Goal: Transaction & Acquisition: Purchase product/service

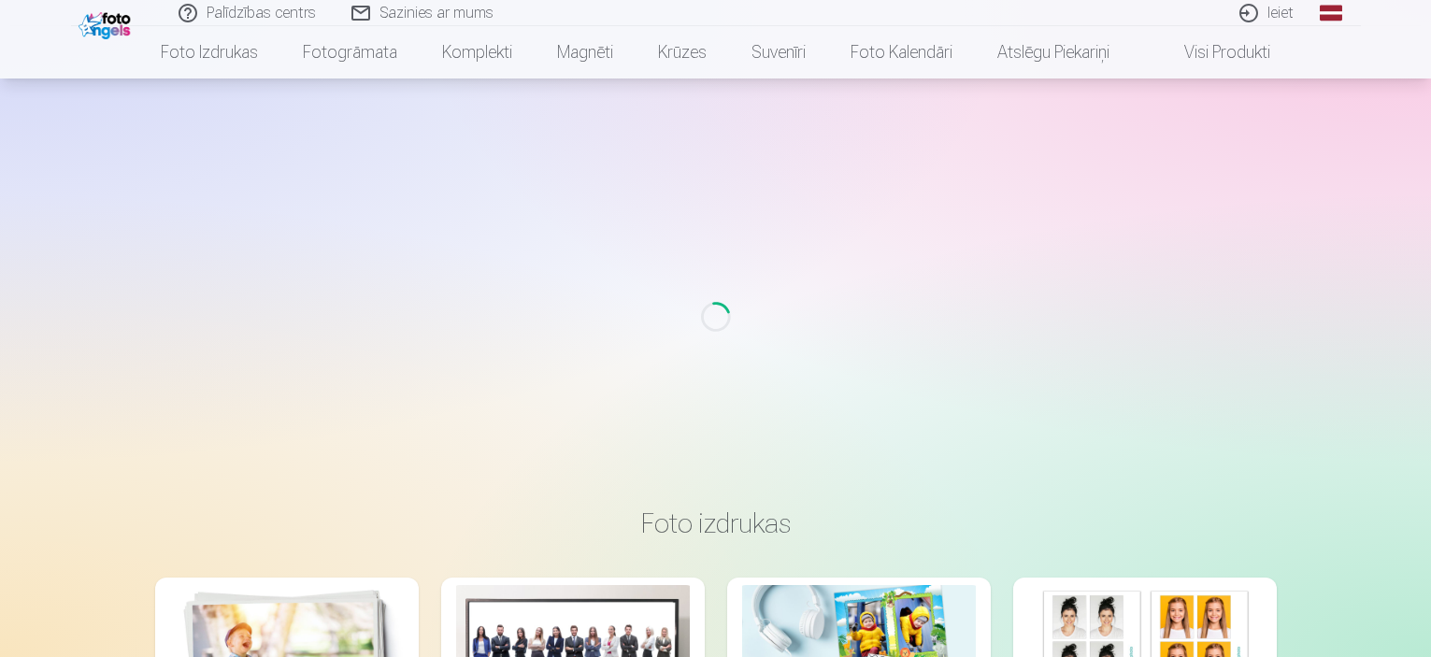
scroll to position [280, 0]
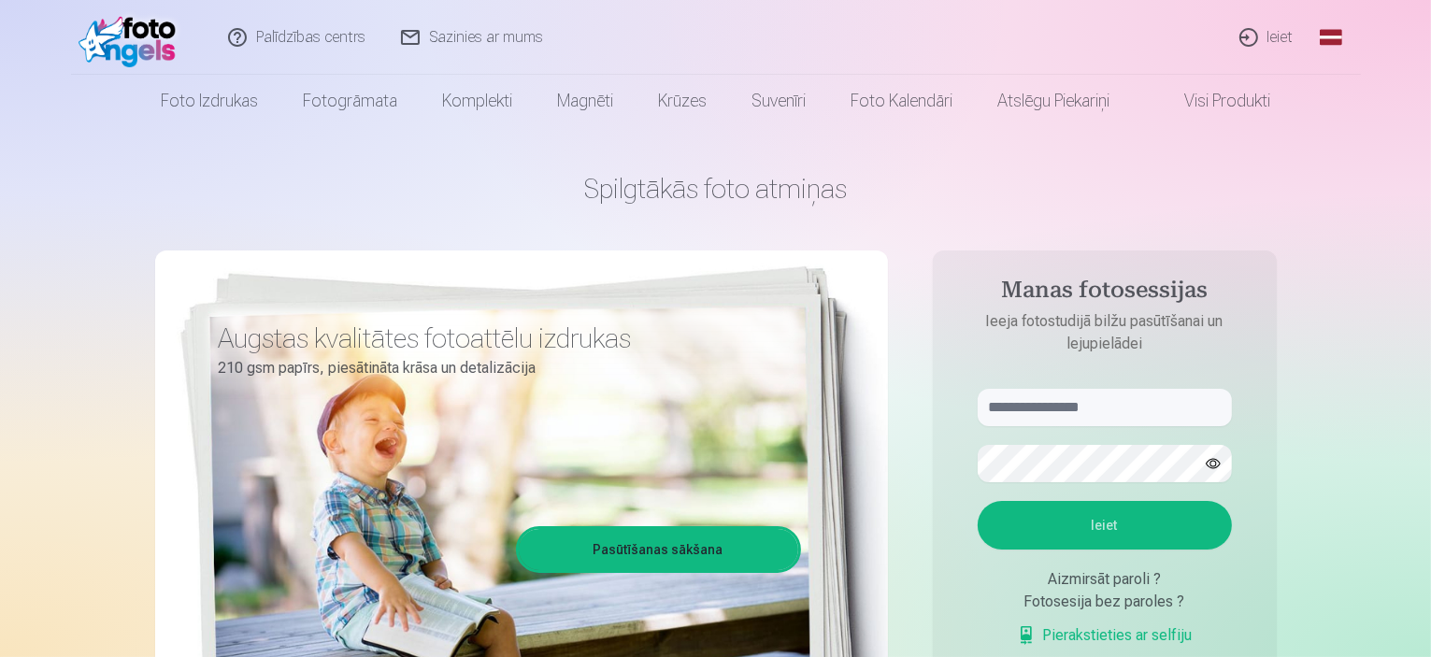
click at [1283, 33] on link "Ieiet" at bounding box center [1268, 37] width 90 height 75
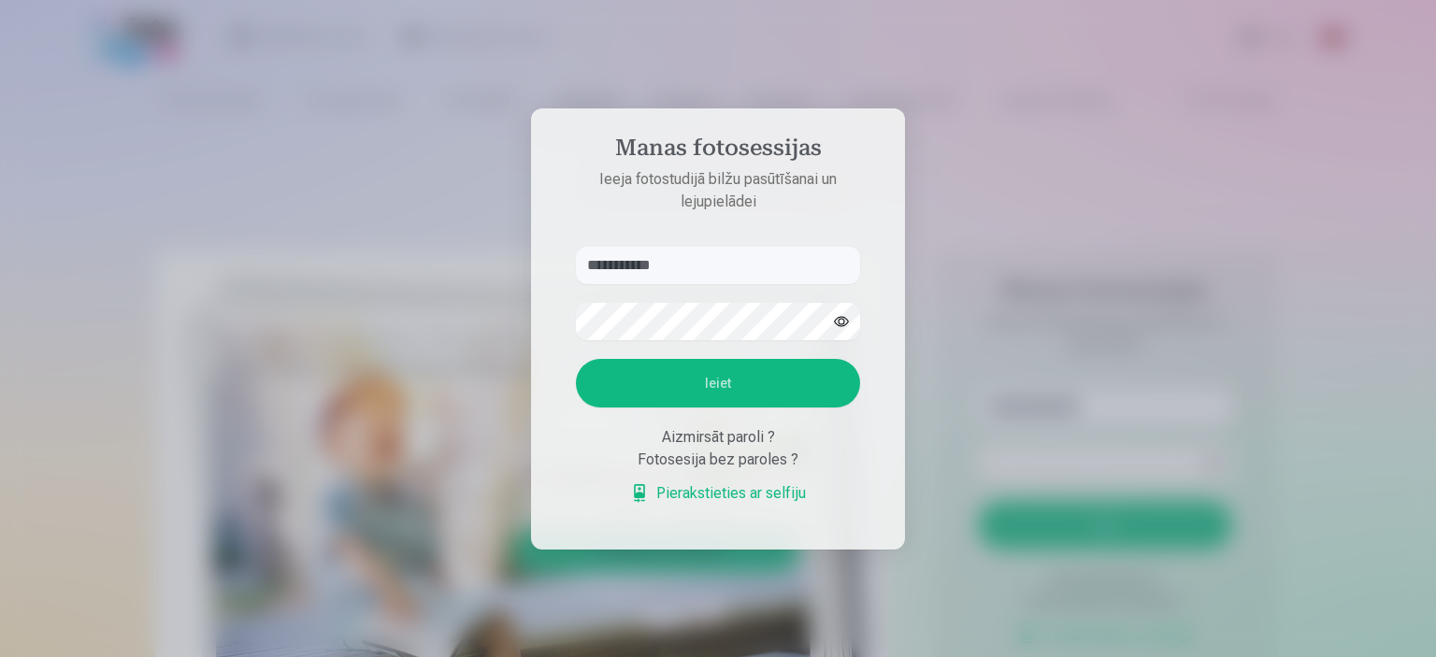
type input "**********"
click at [576, 359] on button "Ieiet" at bounding box center [718, 383] width 284 height 49
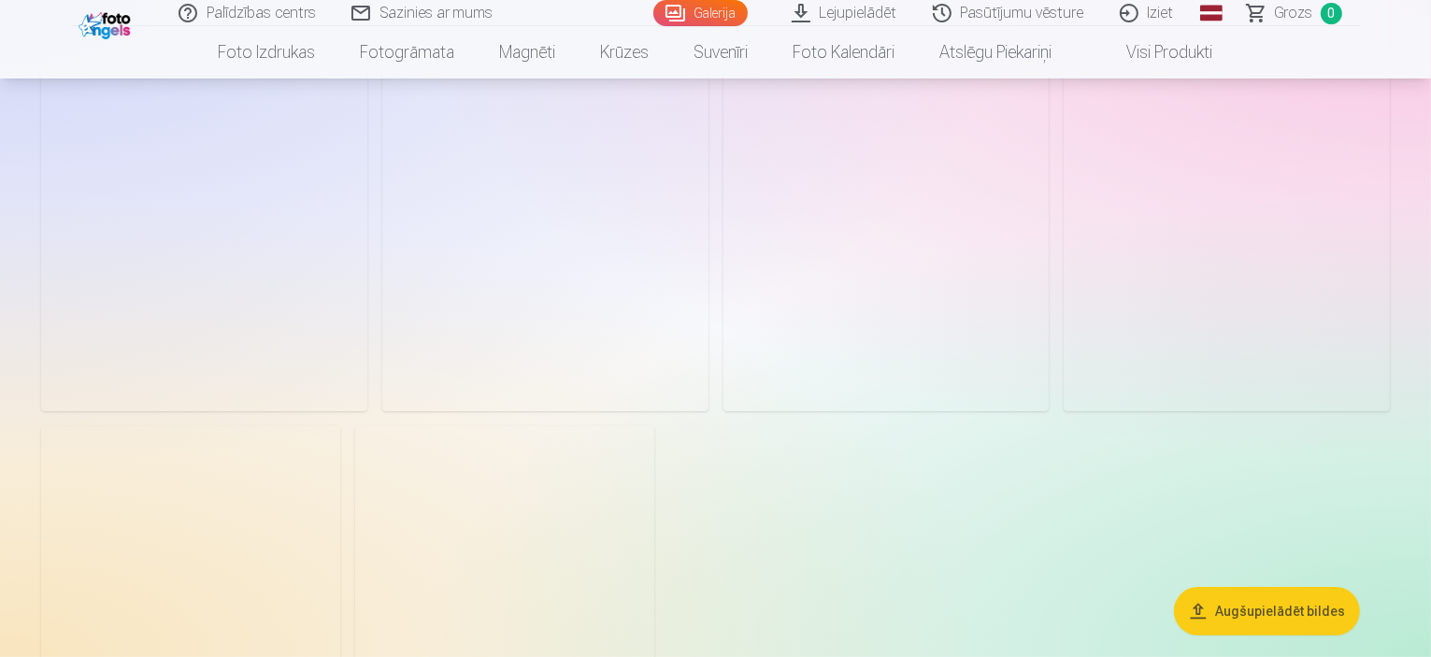
scroll to position [374, 0]
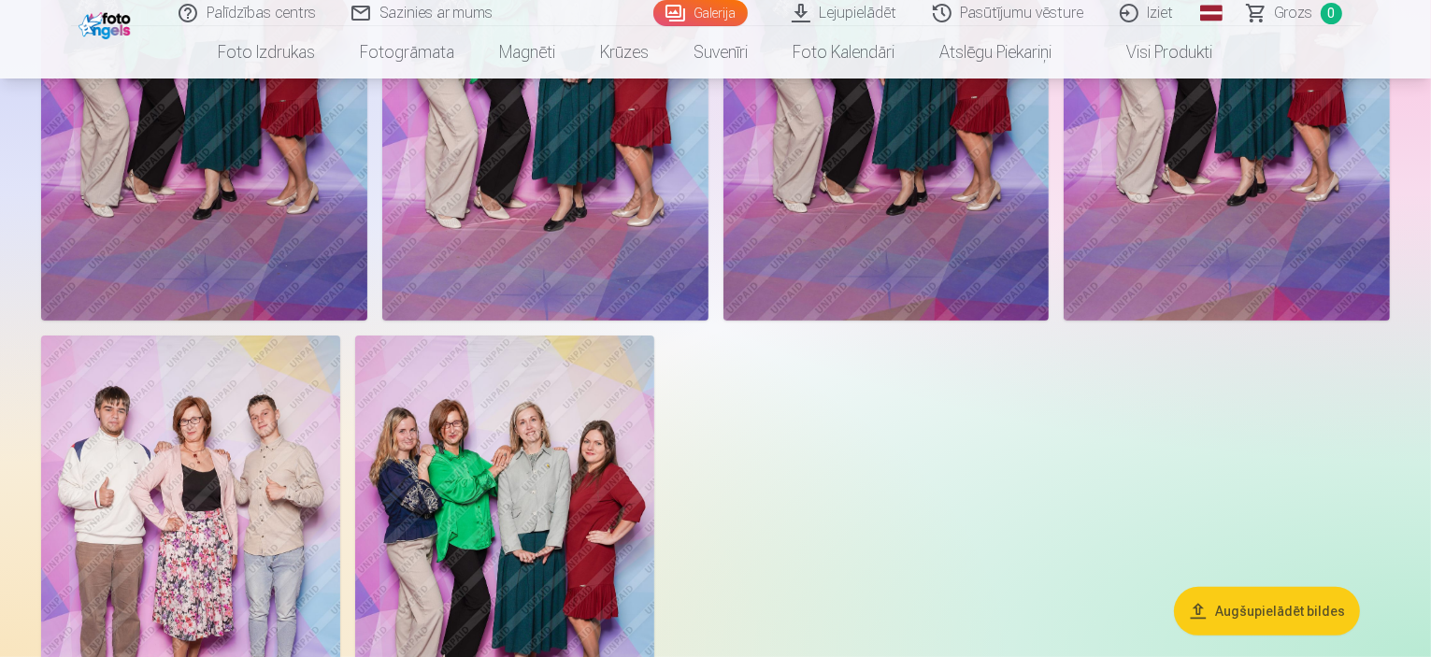
click at [1303, 610] on button "Augšupielādēt bildes" at bounding box center [1267, 610] width 186 height 49
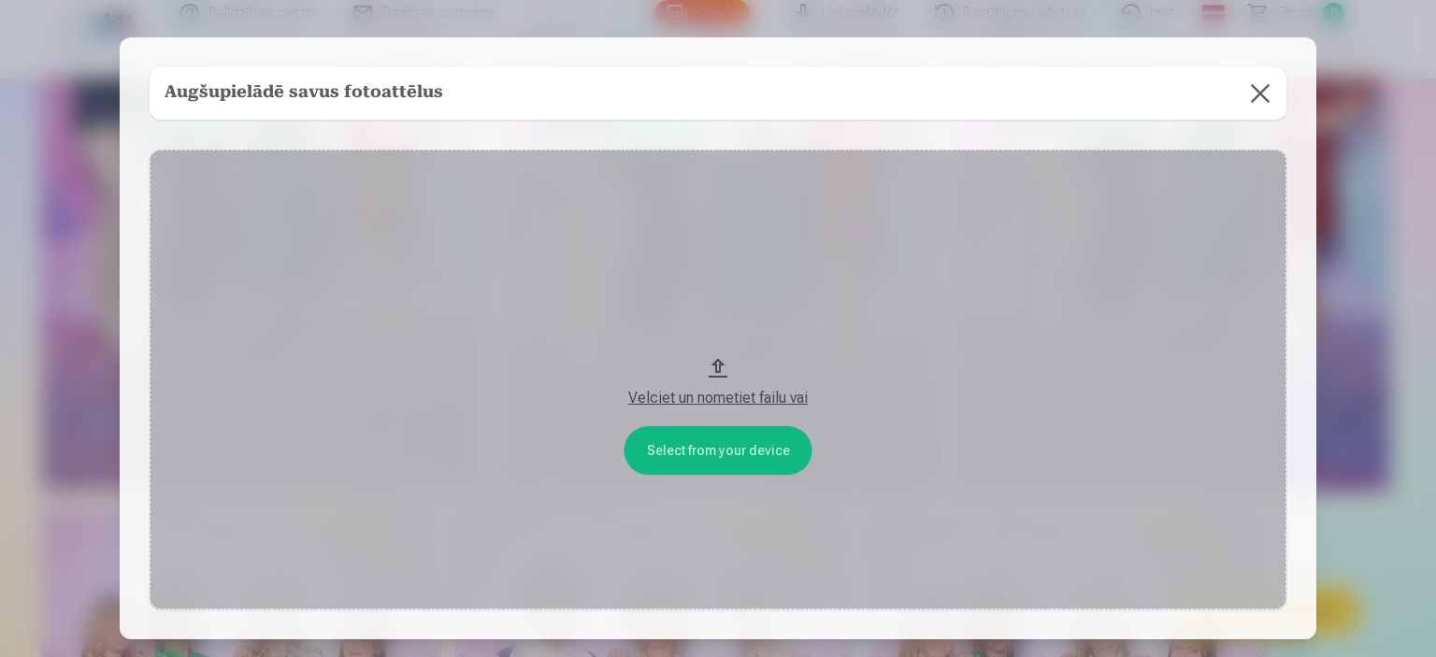
drag, startPoint x: 714, startPoint y: 402, endPoint x: 729, endPoint y: 264, distance: 139.2
click at [729, 264] on button "Velciet un nometiet failu vai" at bounding box center [718, 380] width 1137 height 460
drag, startPoint x: 722, startPoint y: 397, endPoint x: 708, endPoint y: 246, distance: 152.1
click at [708, 246] on button "Velciet un nometiet failu vai" at bounding box center [718, 380] width 1137 height 460
click at [1257, 103] on button at bounding box center [1260, 93] width 52 height 52
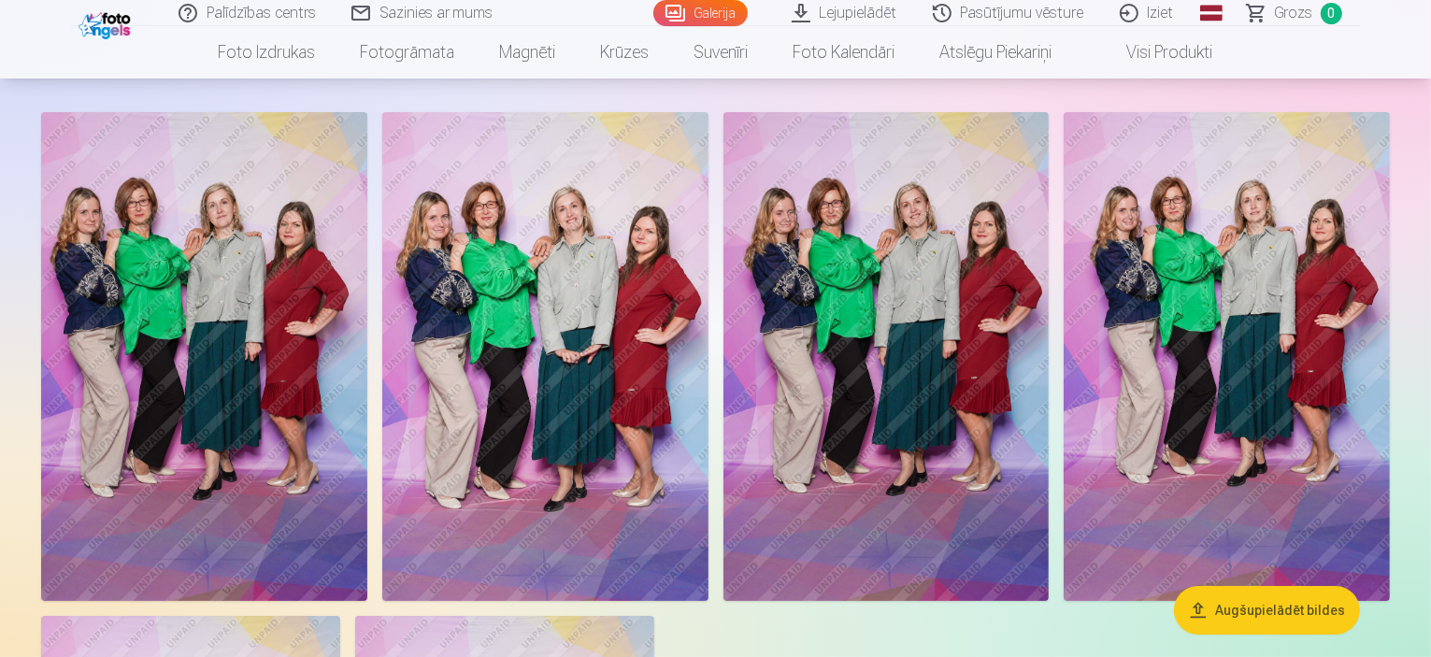
scroll to position [0, 0]
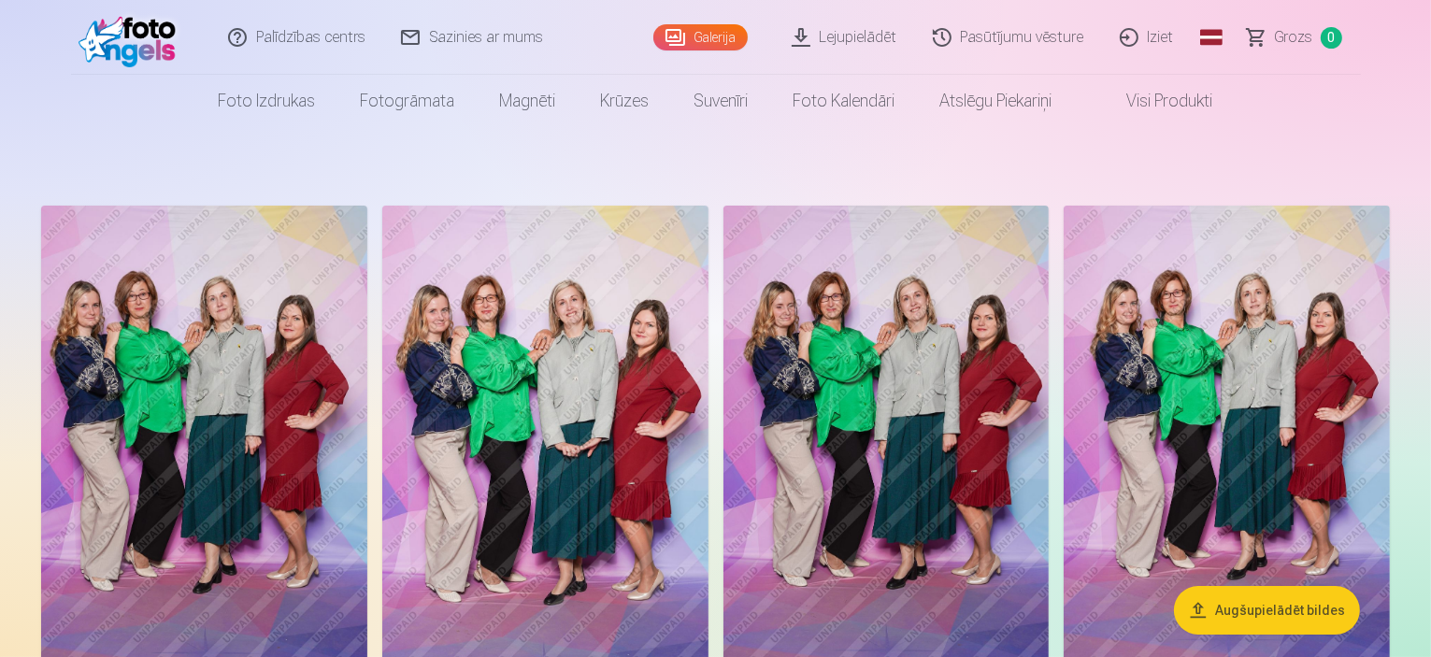
click at [856, 33] on link "Lejupielādēt" at bounding box center [845, 37] width 141 height 75
click at [731, 38] on link "Galerija" at bounding box center [700, 37] width 94 height 26
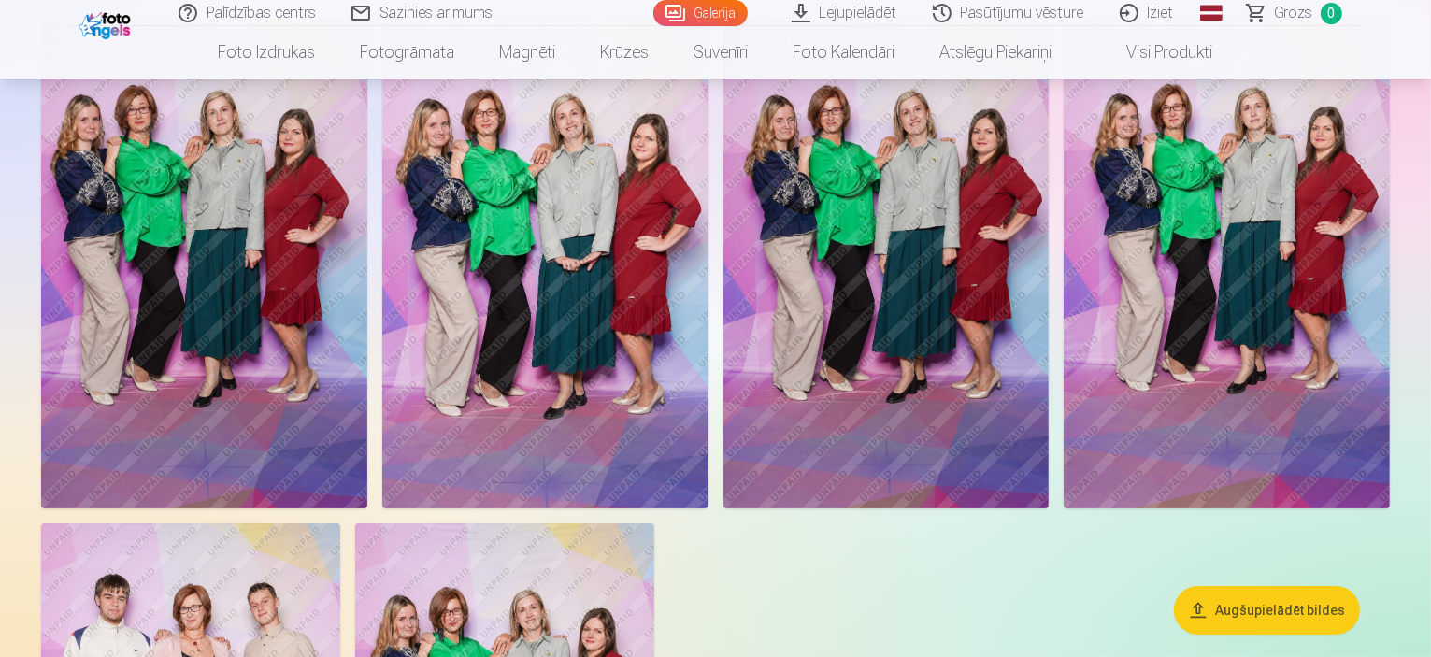
scroll to position [187, 0]
click at [208, 320] on img at bounding box center [204, 263] width 326 height 489
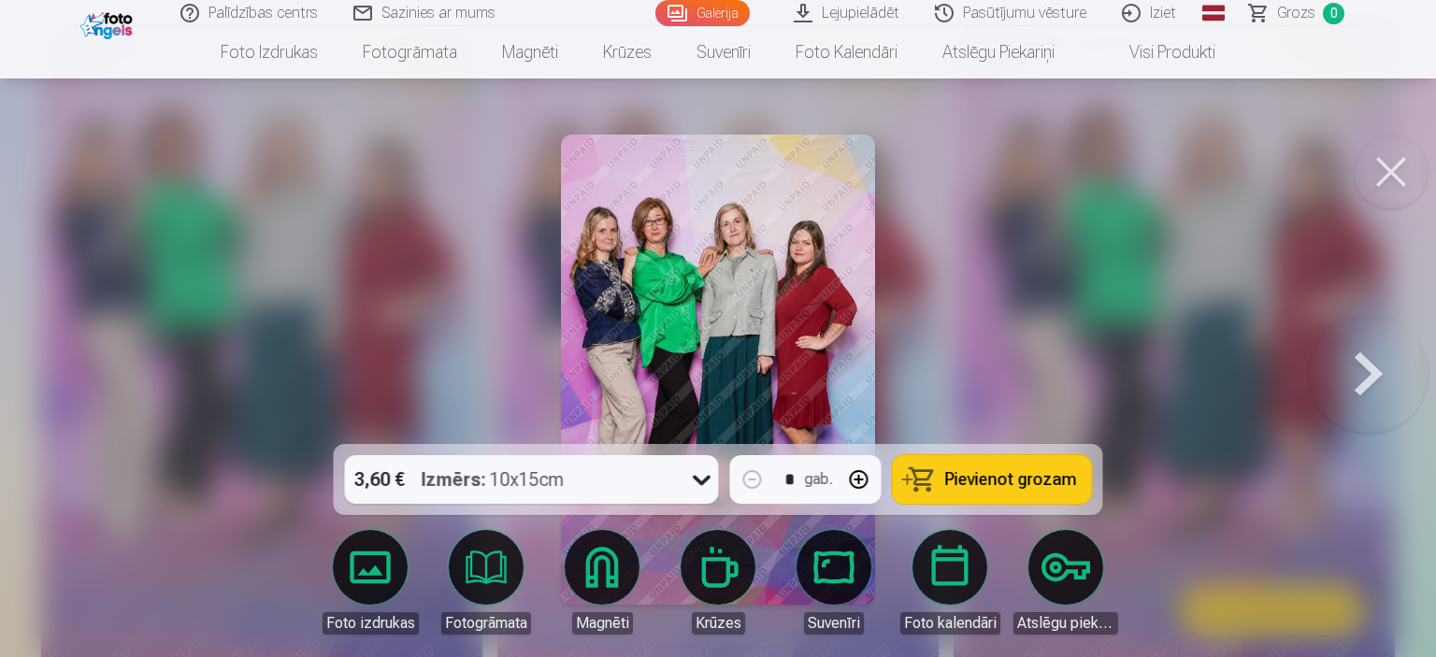
click at [700, 484] on icon at bounding box center [702, 480] width 30 height 30
click at [1002, 261] on div at bounding box center [718, 328] width 1436 height 657
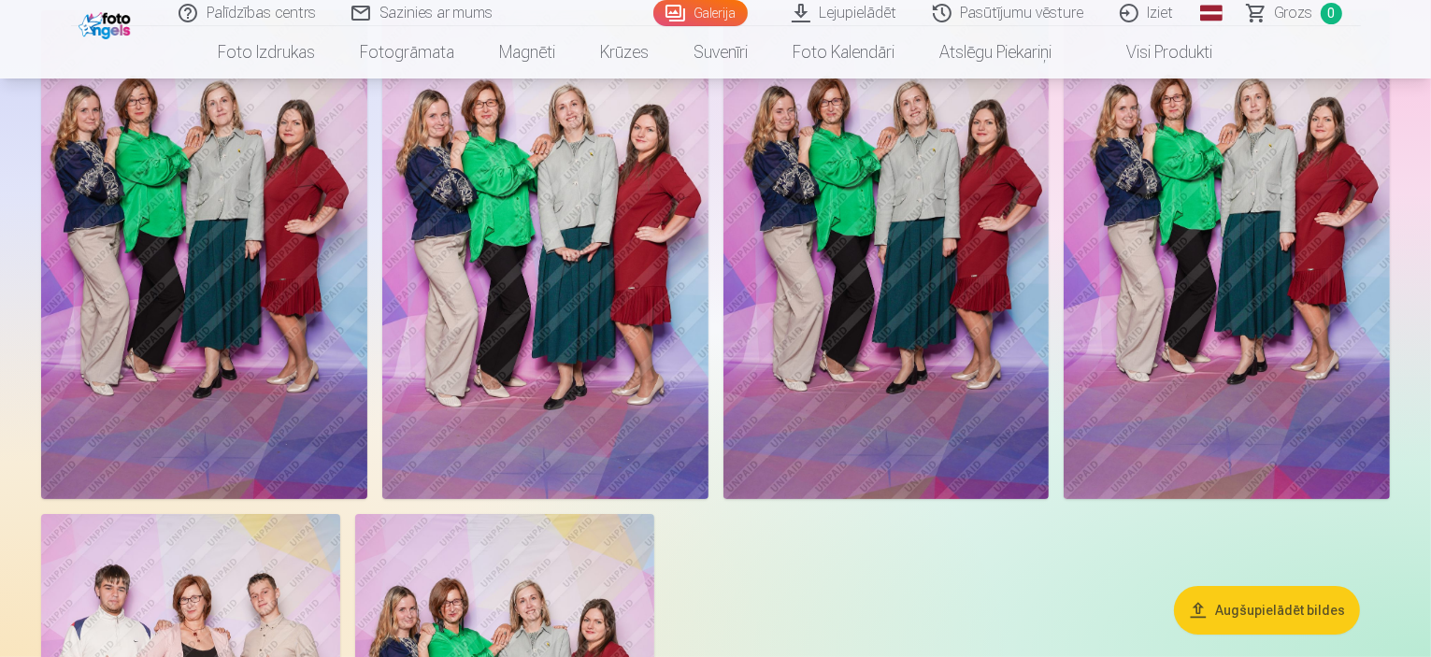
scroll to position [93, 0]
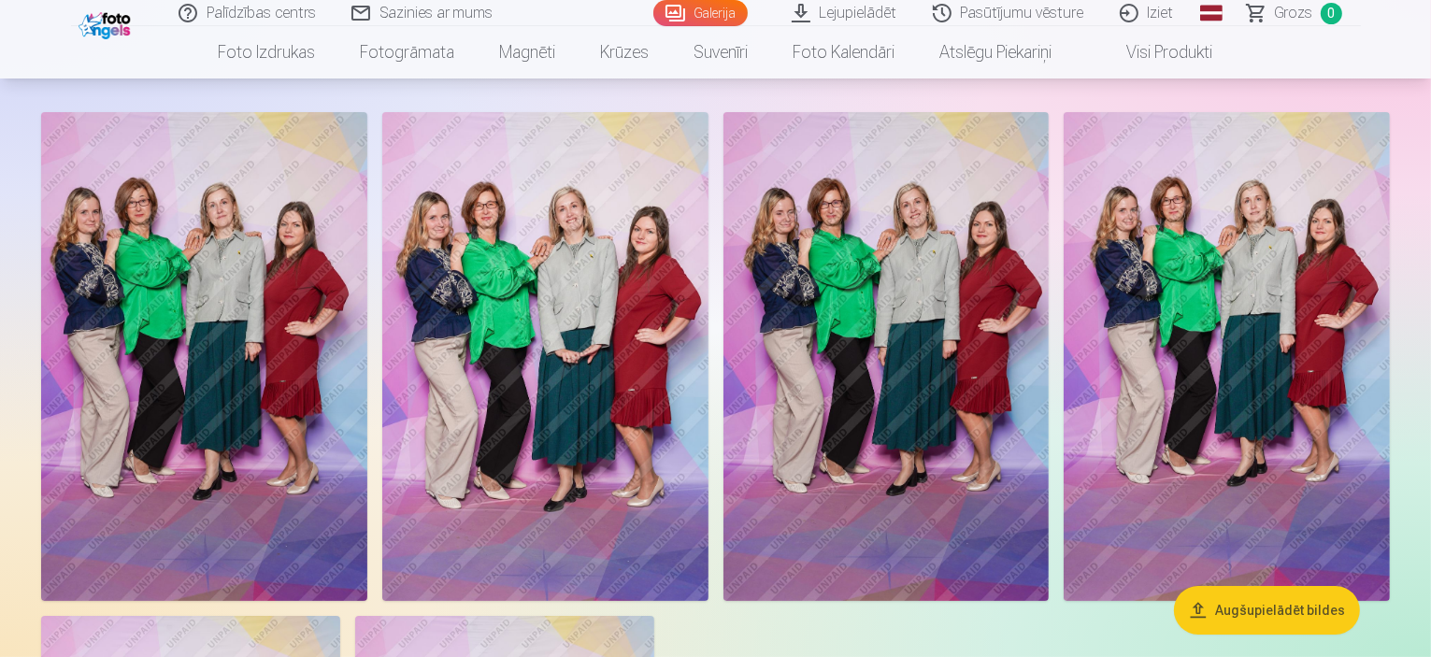
click at [1279, 18] on span "Grozs" at bounding box center [1294, 13] width 38 height 22
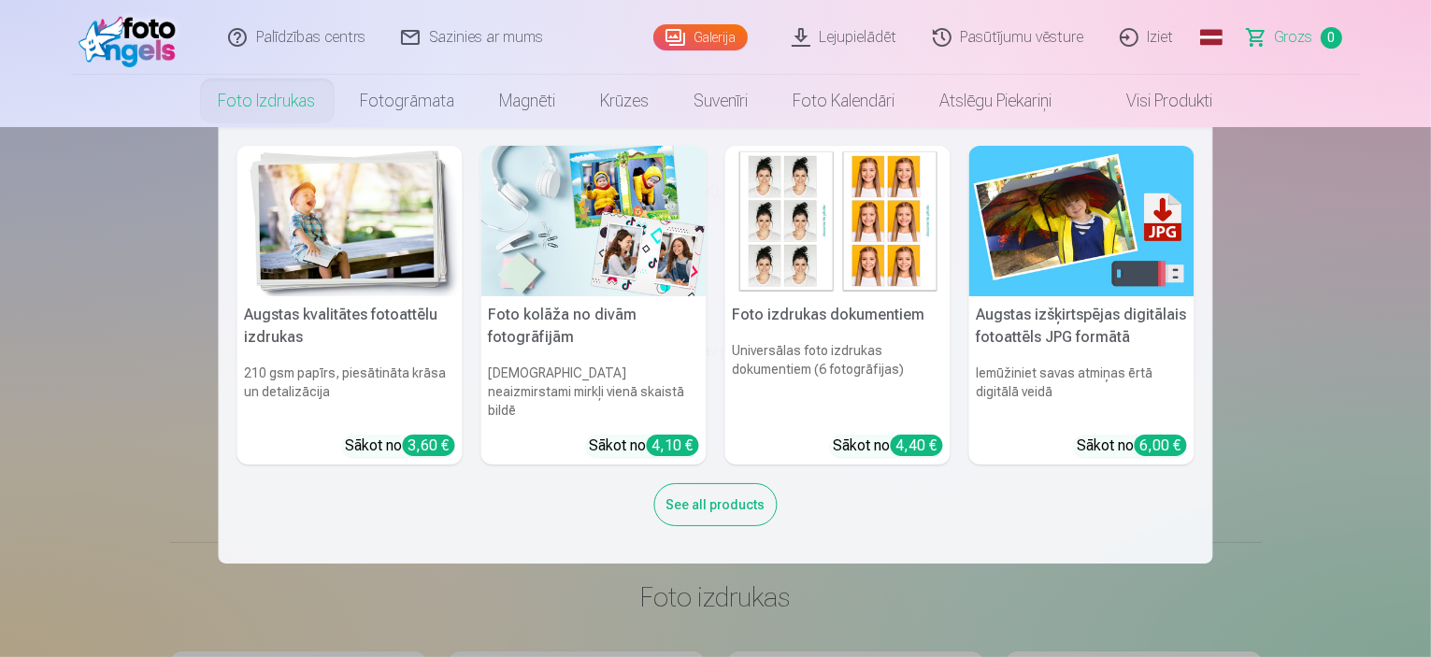
click at [248, 100] on link "Foto izdrukas" at bounding box center [267, 101] width 142 height 52
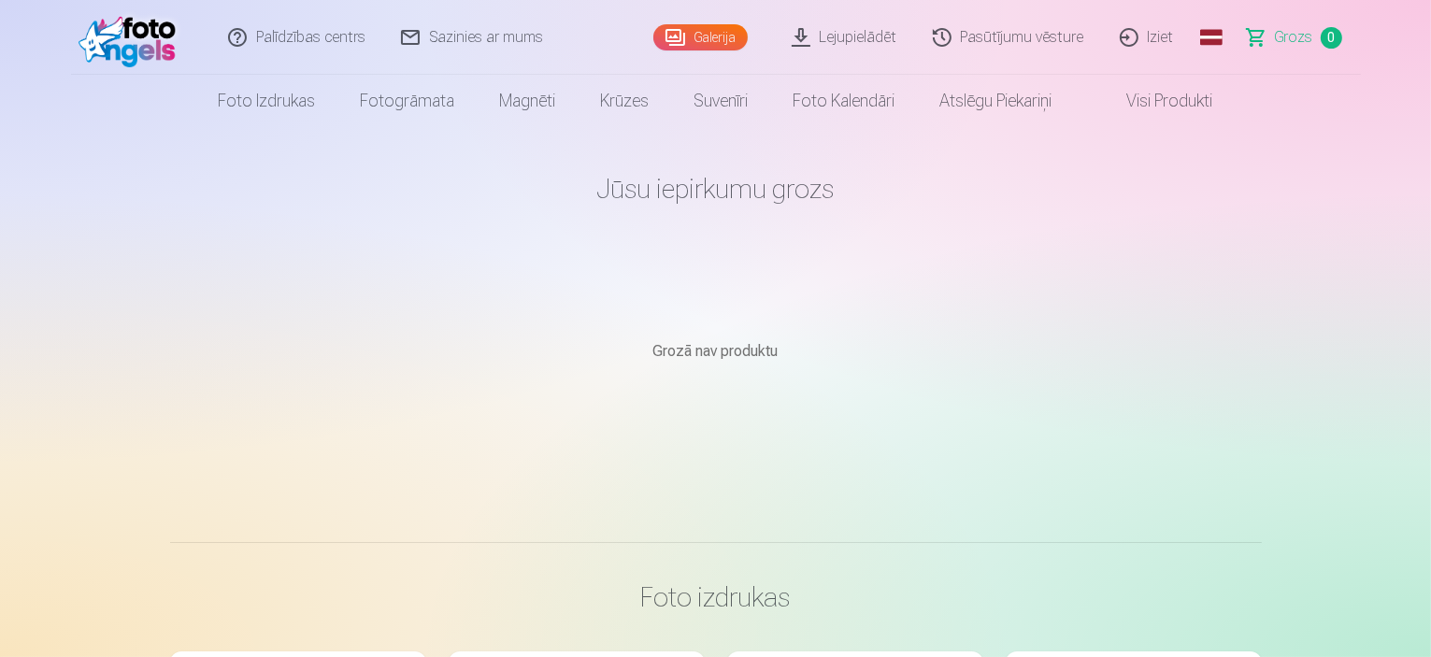
click at [742, 35] on link "Galerija" at bounding box center [700, 37] width 94 height 26
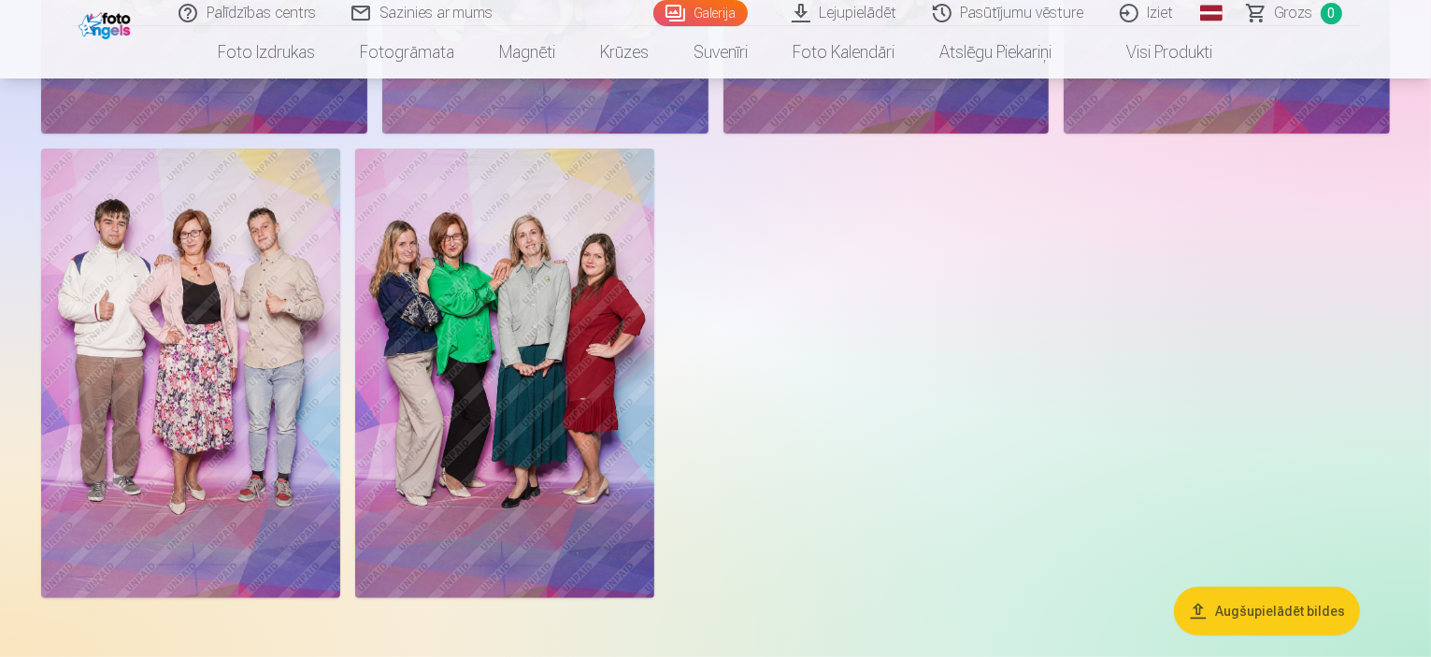
scroll to position [654, 0]
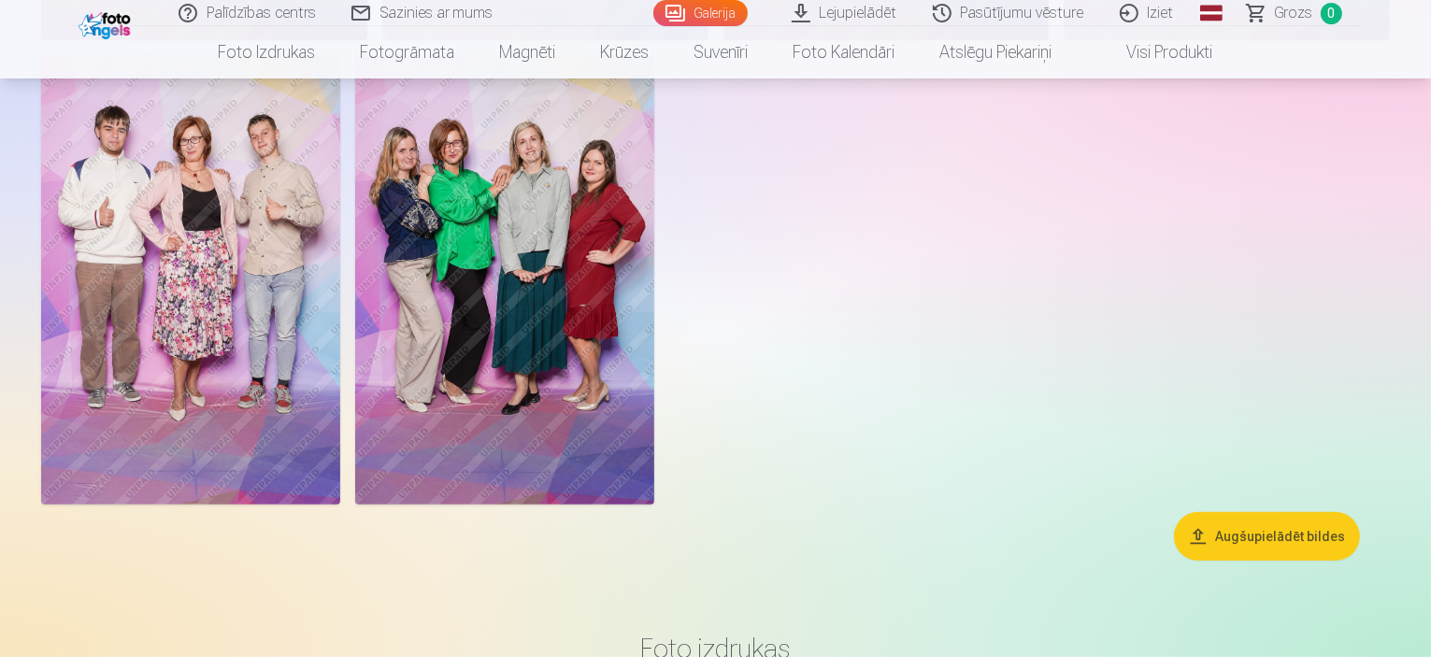
click at [1254, 561] on button "Augšupielādēt bildes" at bounding box center [1267, 536] width 186 height 49
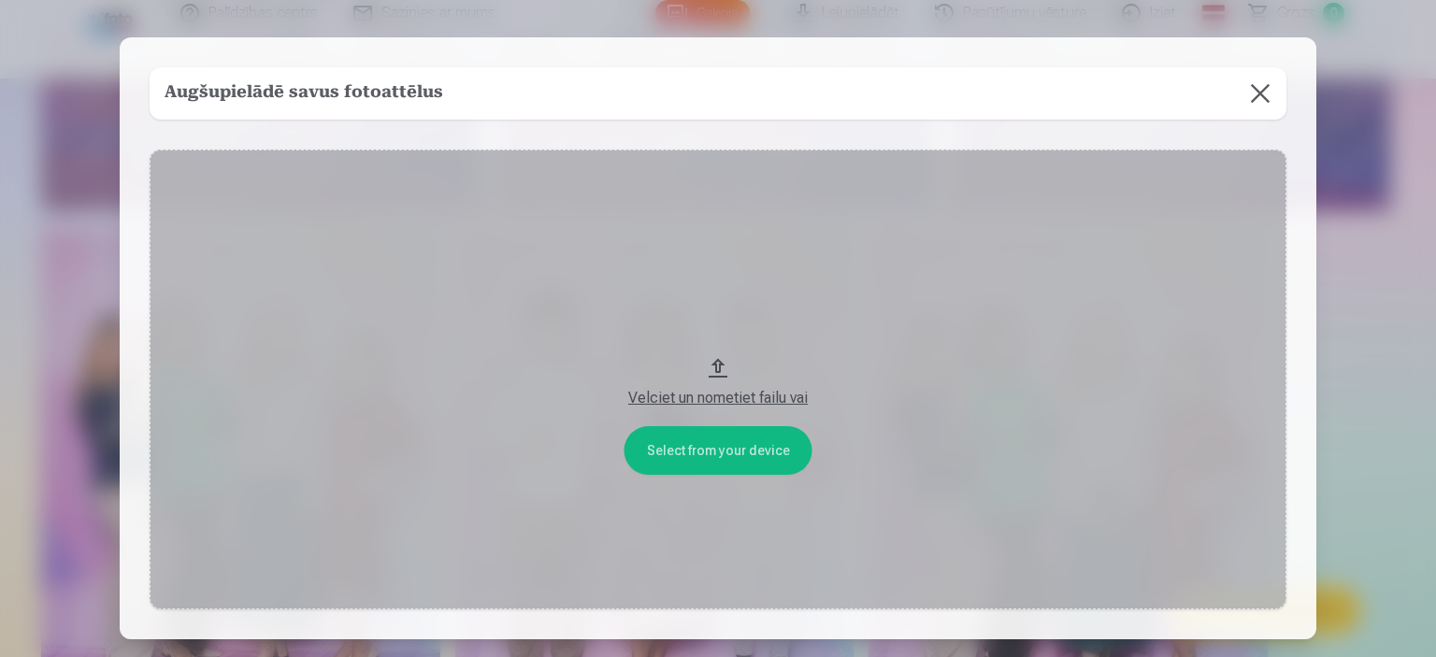
drag, startPoint x: 684, startPoint y: 443, endPoint x: 734, endPoint y: -10, distance: 456.1
click at [703, 392] on div "Velciet un nometiet failu vai" at bounding box center [717, 398] width 1099 height 22
drag, startPoint x: 721, startPoint y: 403, endPoint x: 725, endPoint y: 237, distance: 166.5
click at [725, 237] on button "Velciet un nometiet failu vai" at bounding box center [718, 380] width 1137 height 460
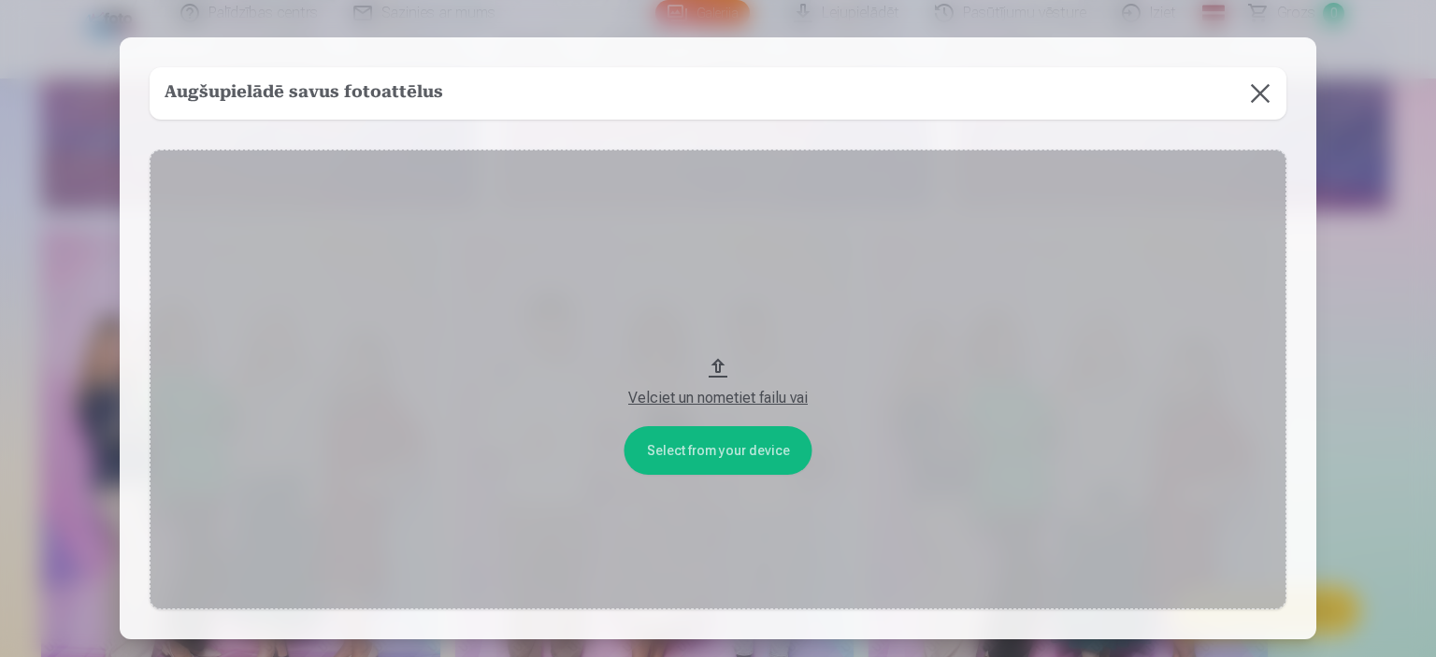
click at [1269, 93] on button at bounding box center [1260, 93] width 52 height 52
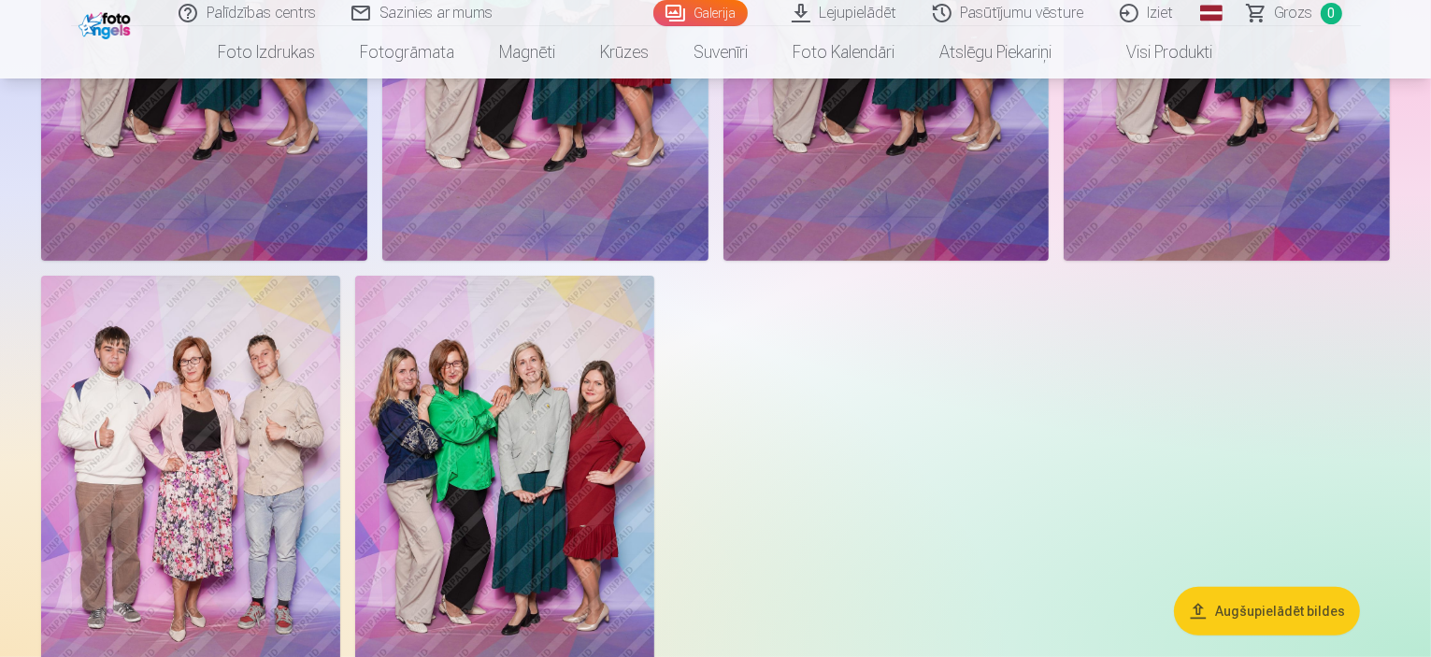
scroll to position [93, 0]
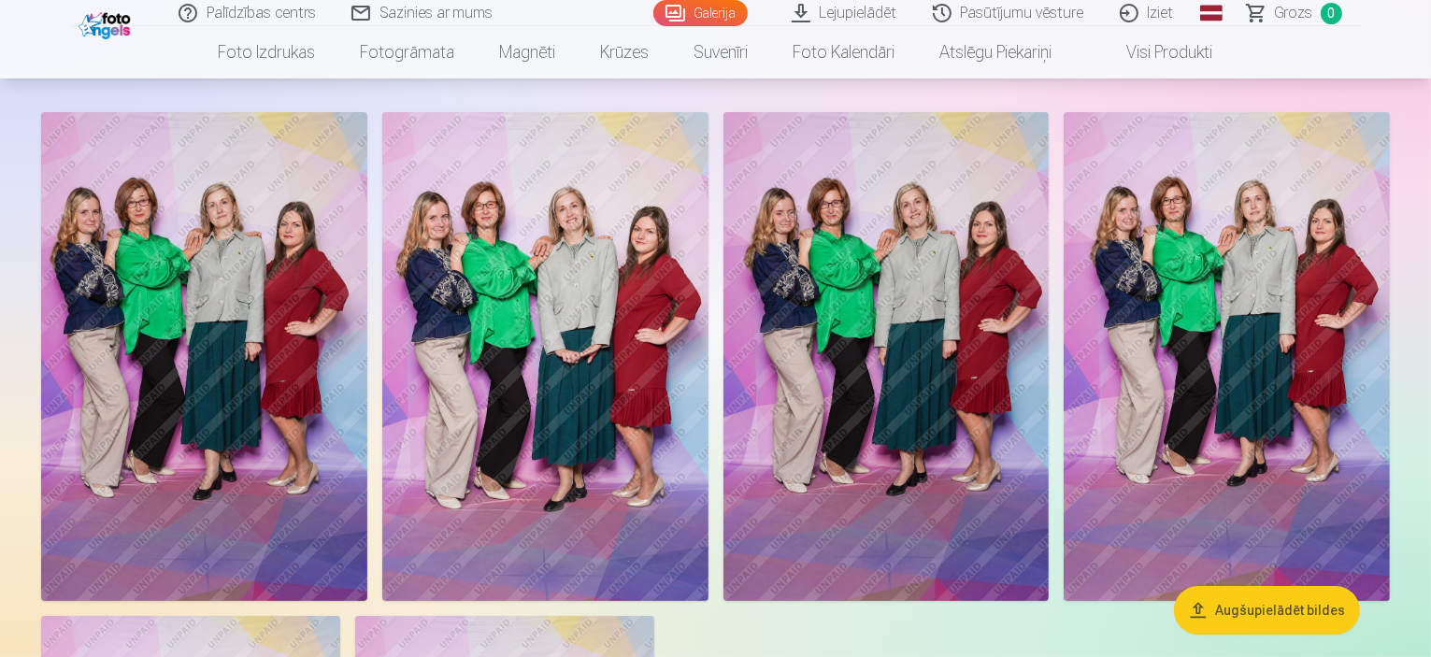
click at [709, 395] on img at bounding box center [545, 356] width 326 height 489
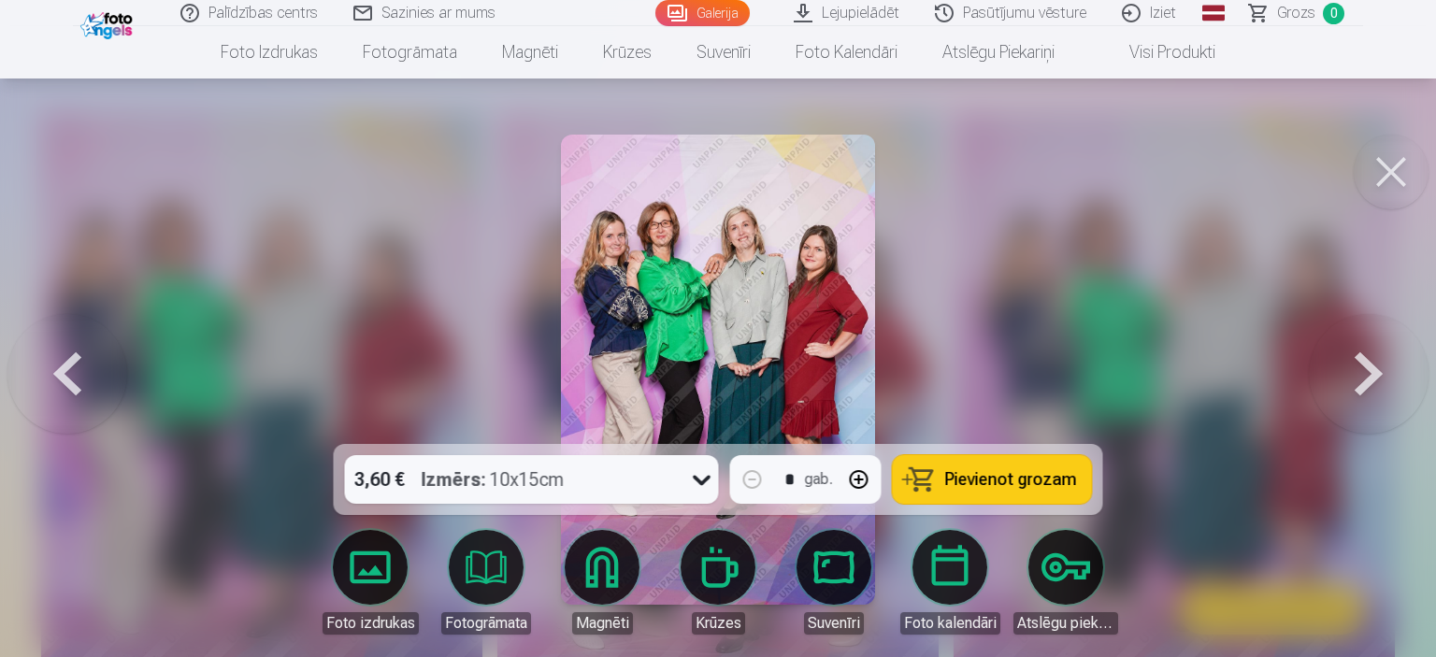
click at [696, 480] on icon at bounding box center [702, 480] width 30 height 30
click at [1189, 294] on div at bounding box center [718, 328] width 1436 height 657
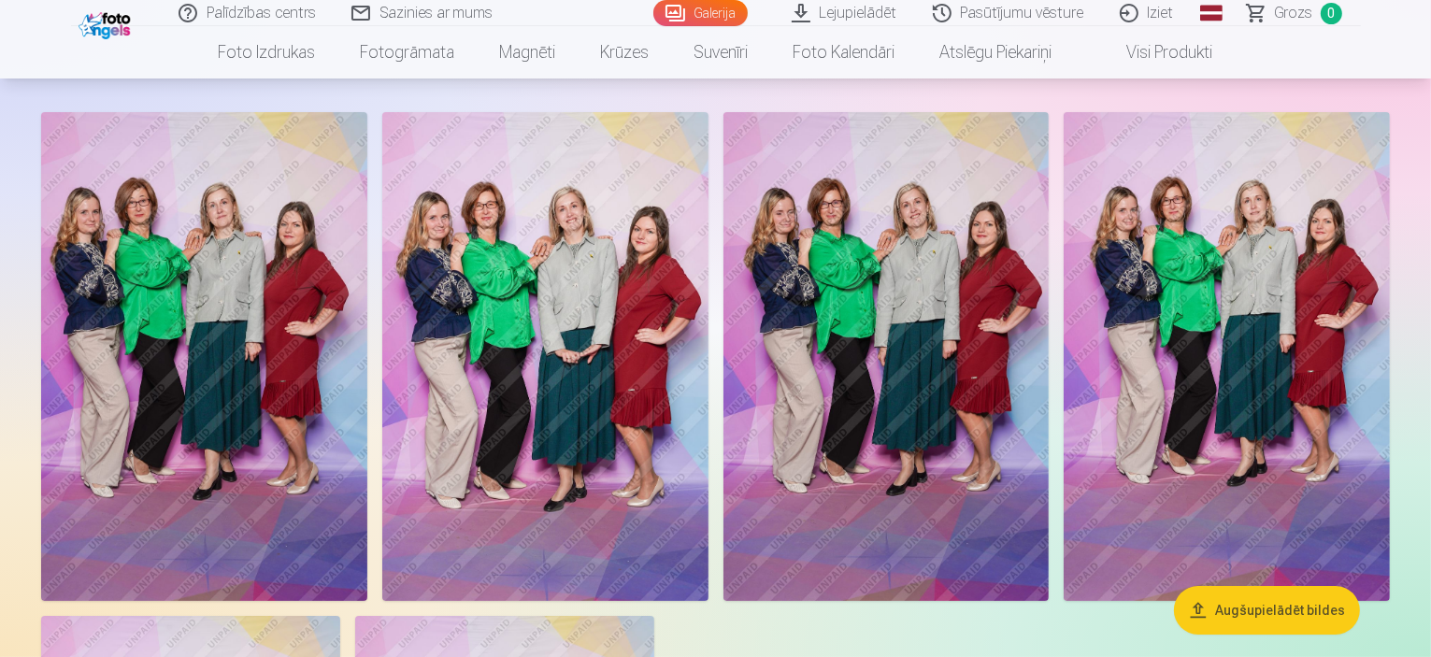
click at [684, 465] on img at bounding box center [545, 356] width 326 height 489
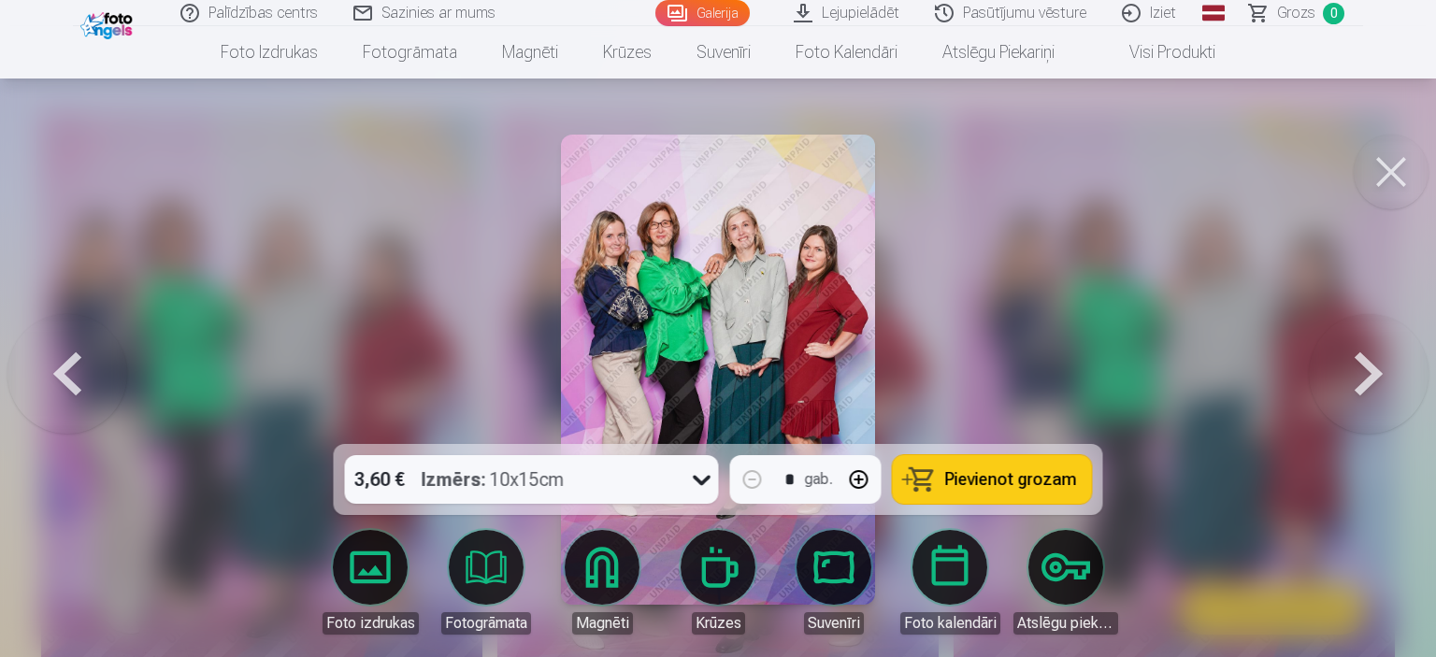
click at [1035, 479] on span "Pievienot grozam" at bounding box center [1011, 479] width 132 height 17
click at [1406, 166] on button at bounding box center [1391, 172] width 75 height 75
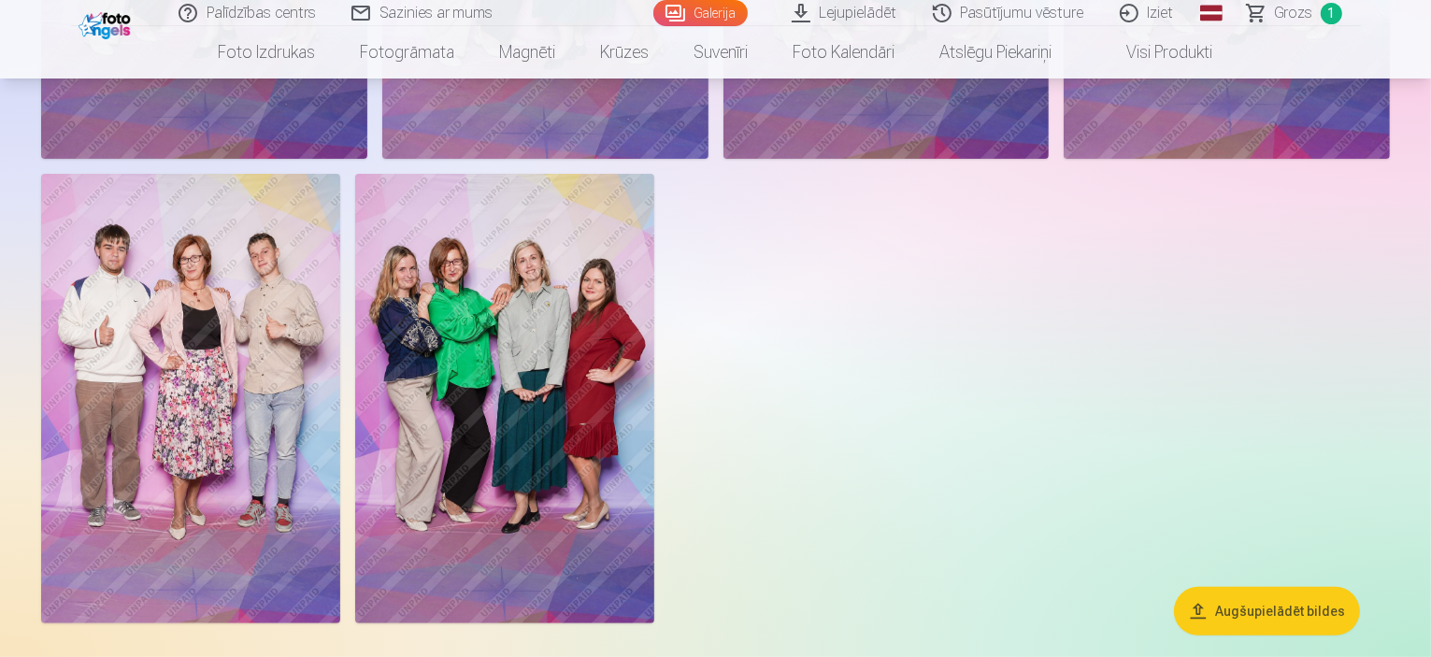
scroll to position [654, 0]
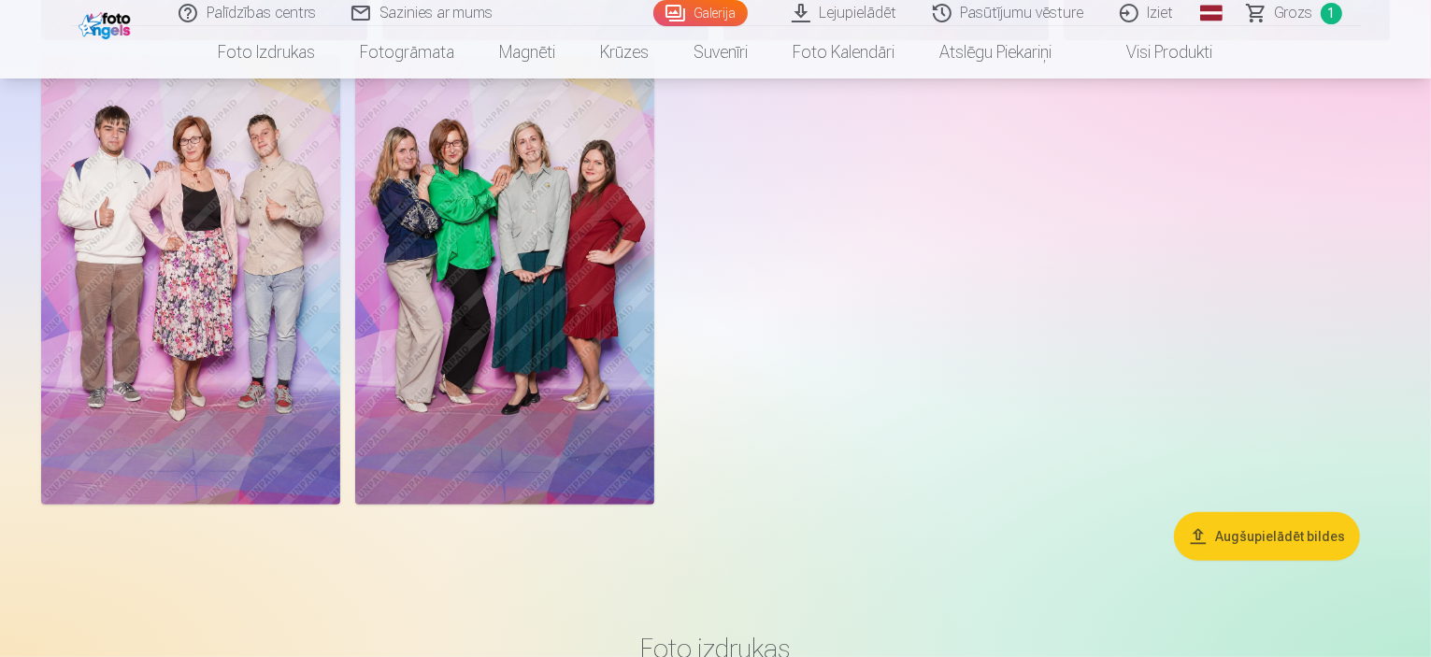
click at [340, 451] on img at bounding box center [190, 279] width 299 height 449
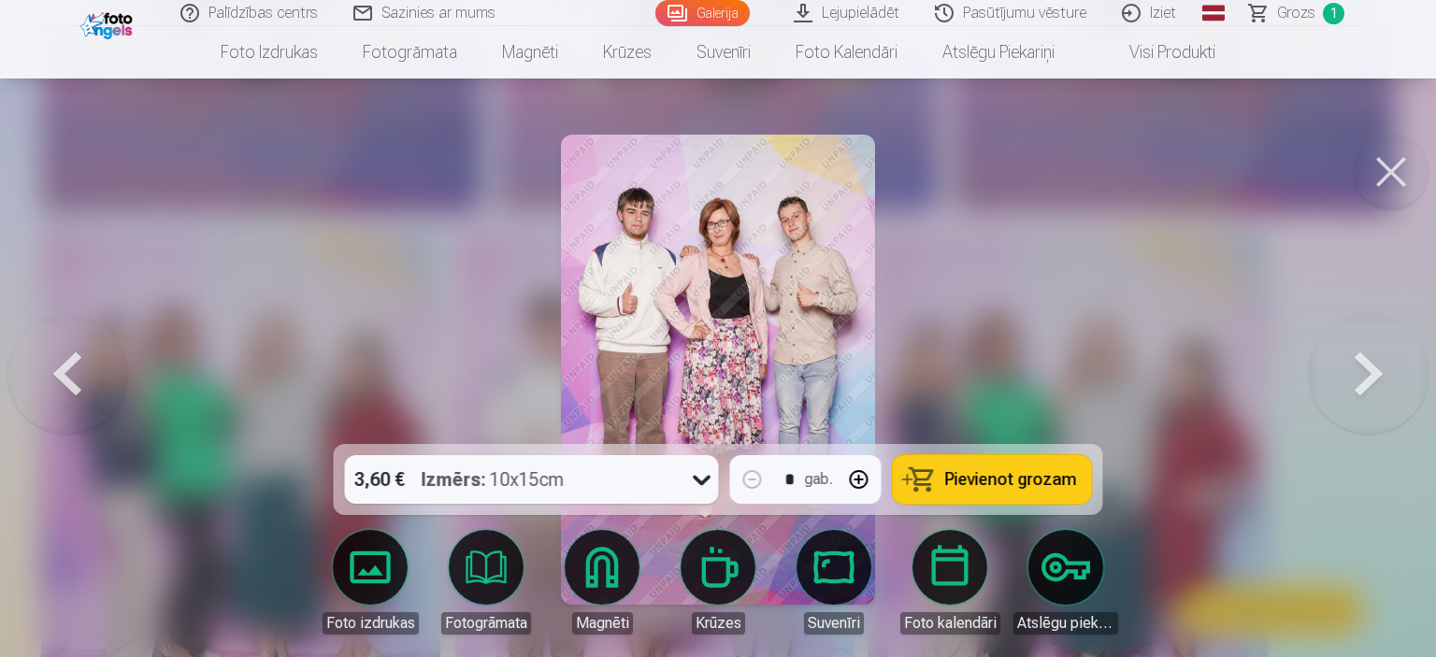
click at [968, 483] on span "Pievienot grozam" at bounding box center [1011, 479] width 132 height 17
click at [1397, 167] on button at bounding box center [1391, 172] width 75 height 75
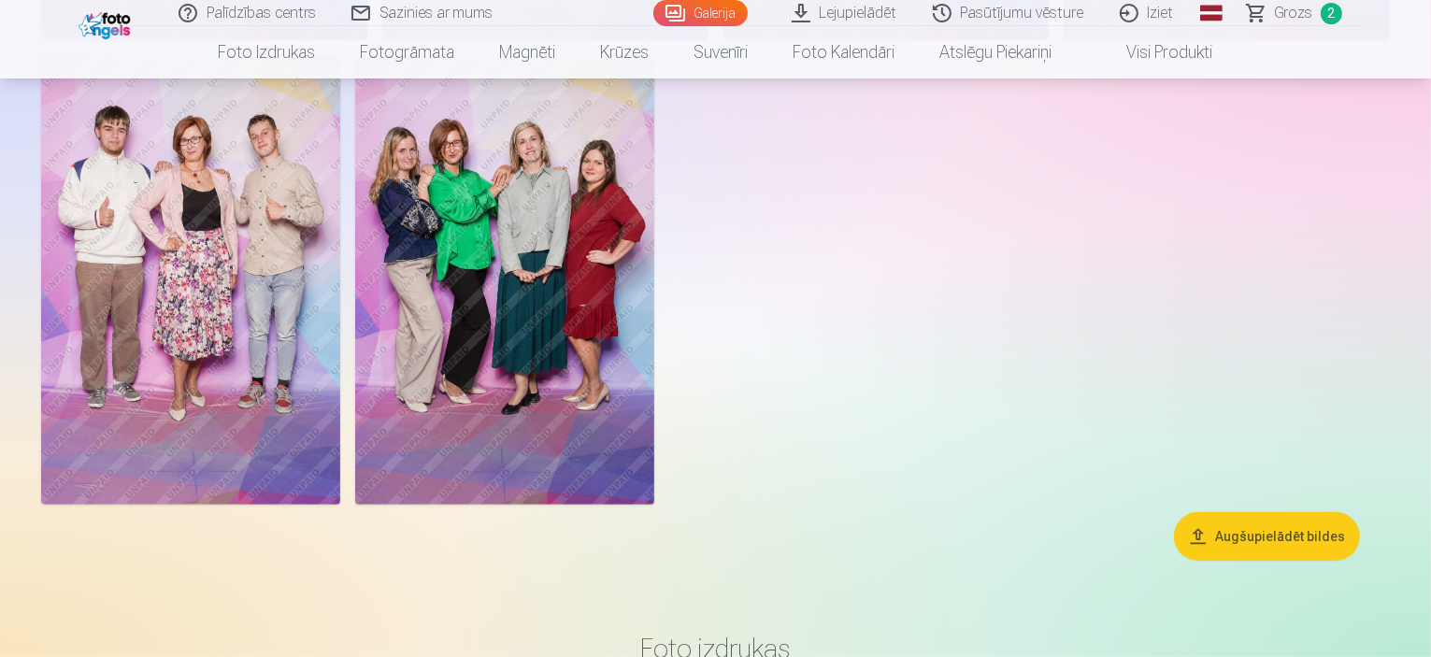
click at [1296, 14] on span "Grozs" at bounding box center [1294, 13] width 38 height 22
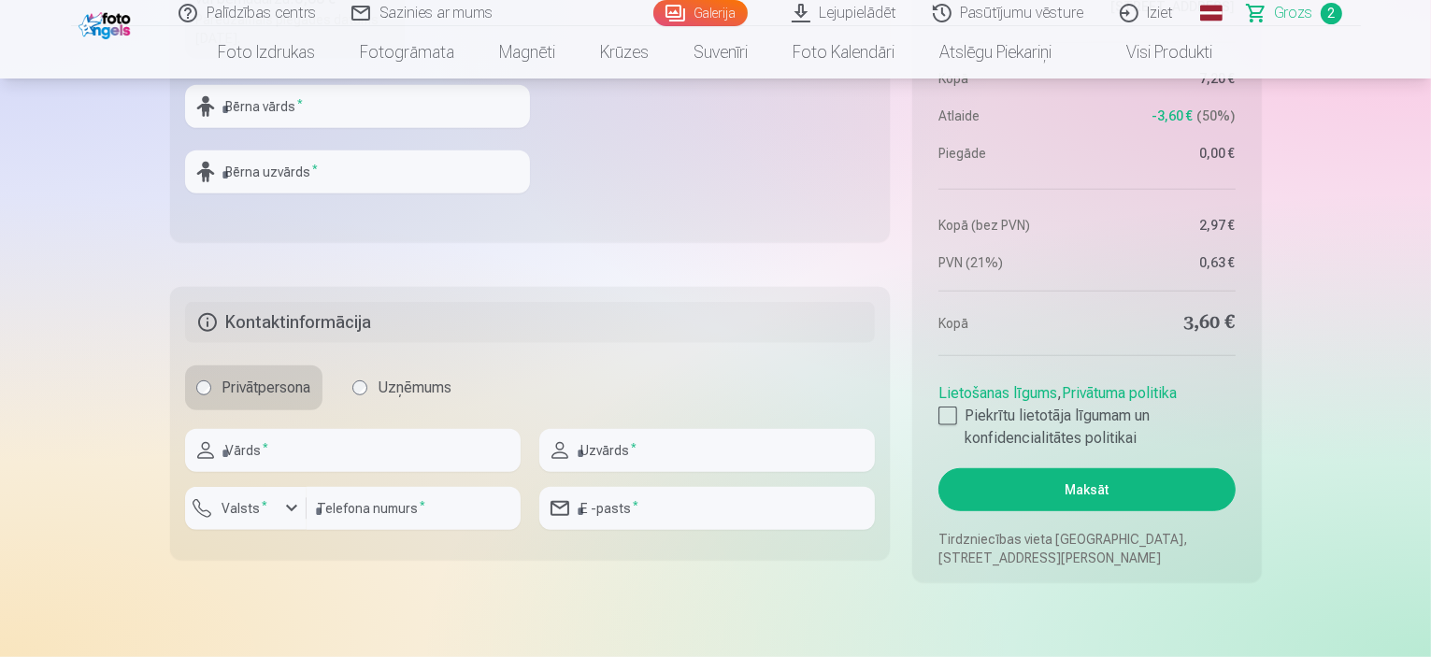
scroll to position [1122, 0]
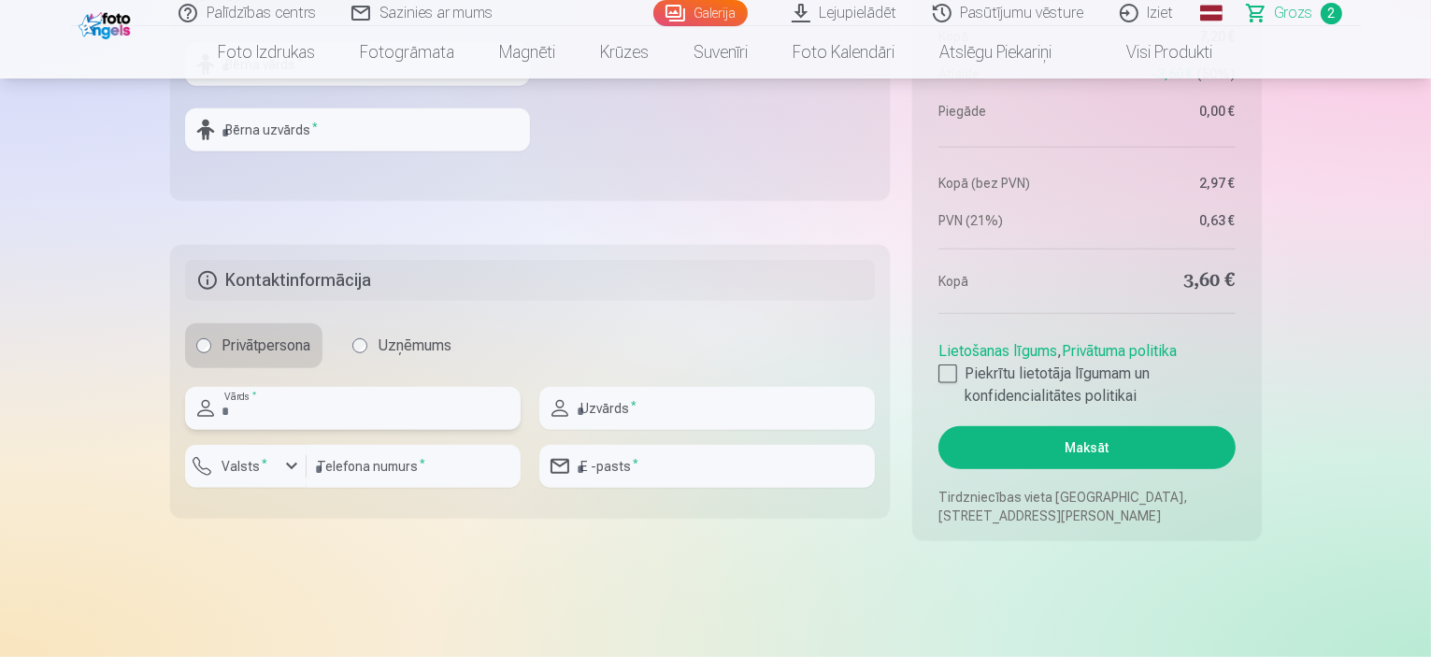
click at [262, 407] on input "text" at bounding box center [353, 408] width 336 height 43
type input "*****"
click at [653, 411] on input "text" at bounding box center [707, 408] width 336 height 43
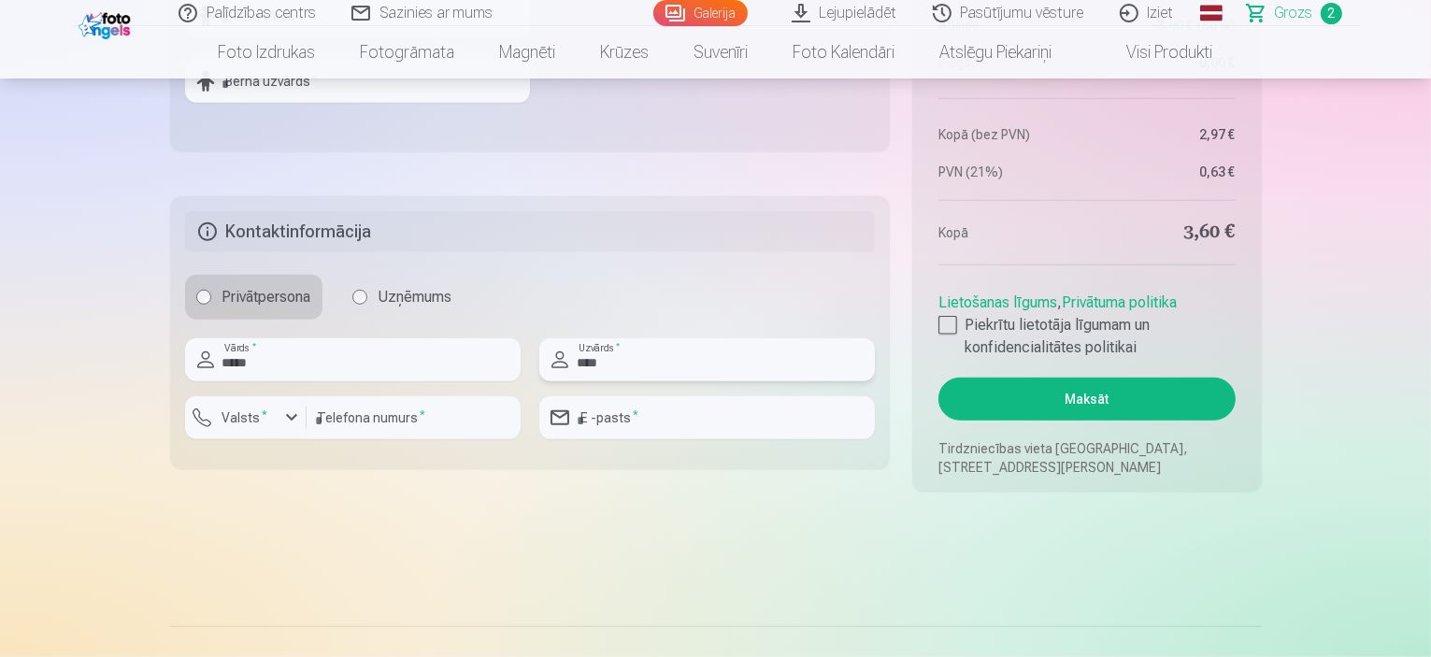
scroll to position [1215, 0]
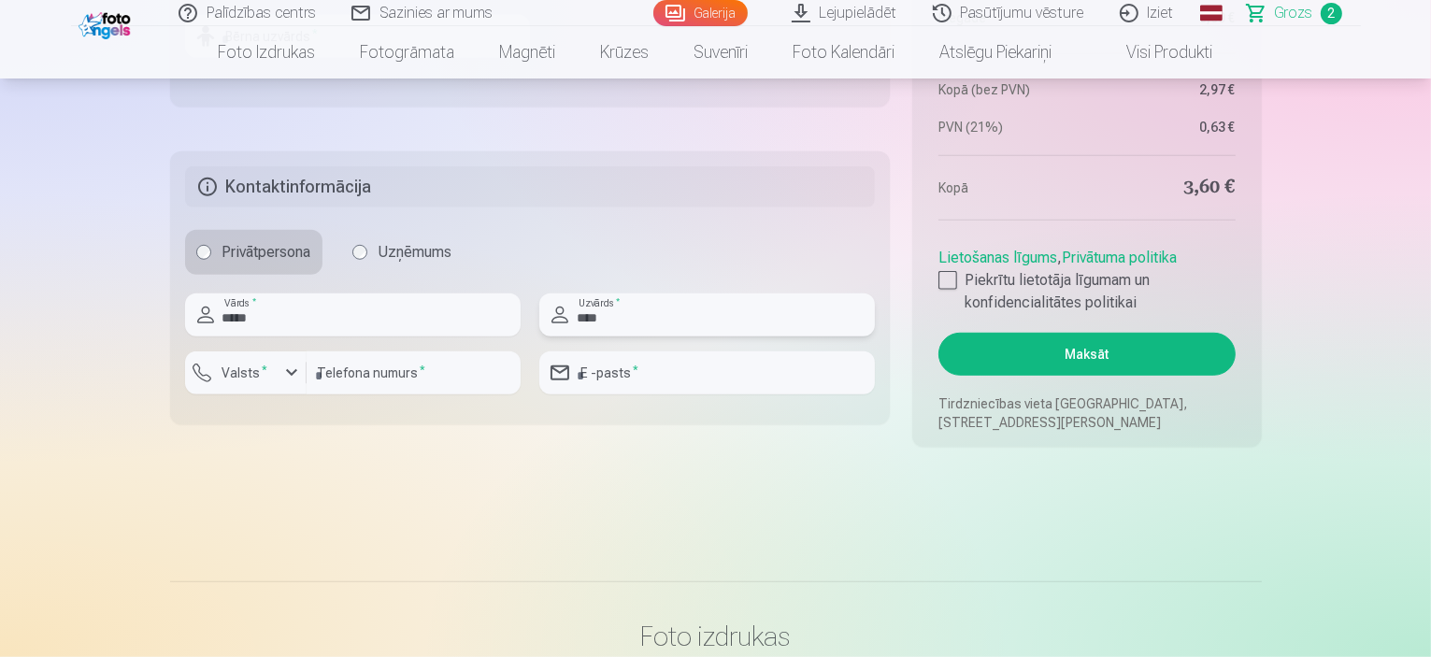
type input "****"
click at [290, 369] on div "button" at bounding box center [291, 373] width 22 height 22
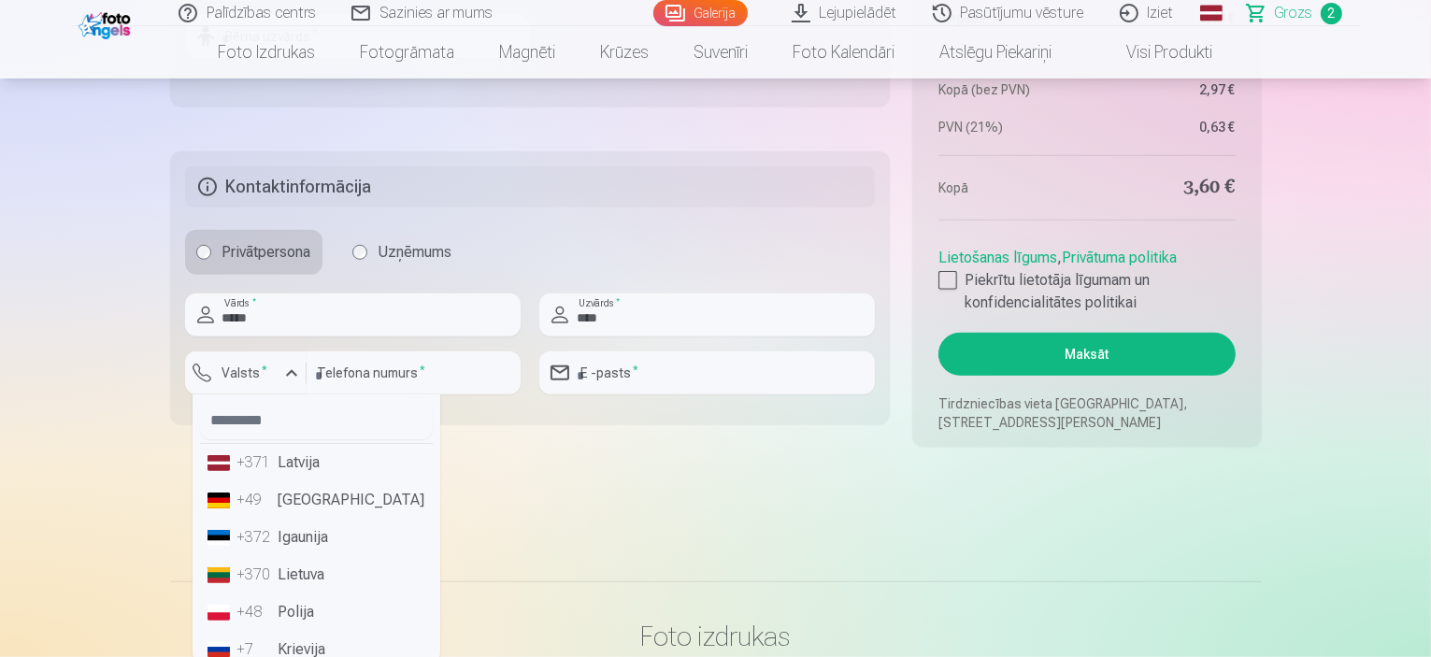
click at [310, 474] on li "+371 Latvija" at bounding box center [316, 462] width 233 height 37
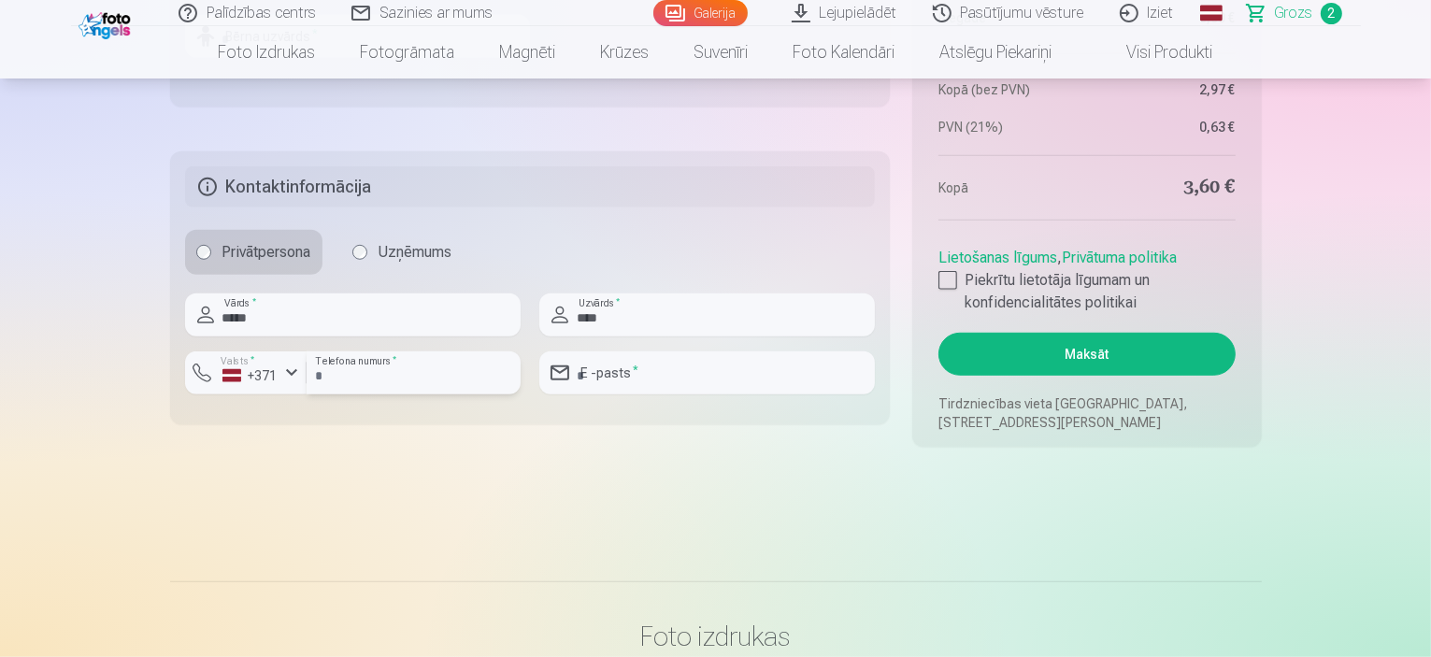
click at [384, 377] on input "number" at bounding box center [414, 373] width 214 height 43
type input "********"
click at [633, 372] on input "email" at bounding box center [707, 373] width 336 height 43
type input "**********"
click at [955, 275] on div at bounding box center [948, 280] width 19 height 19
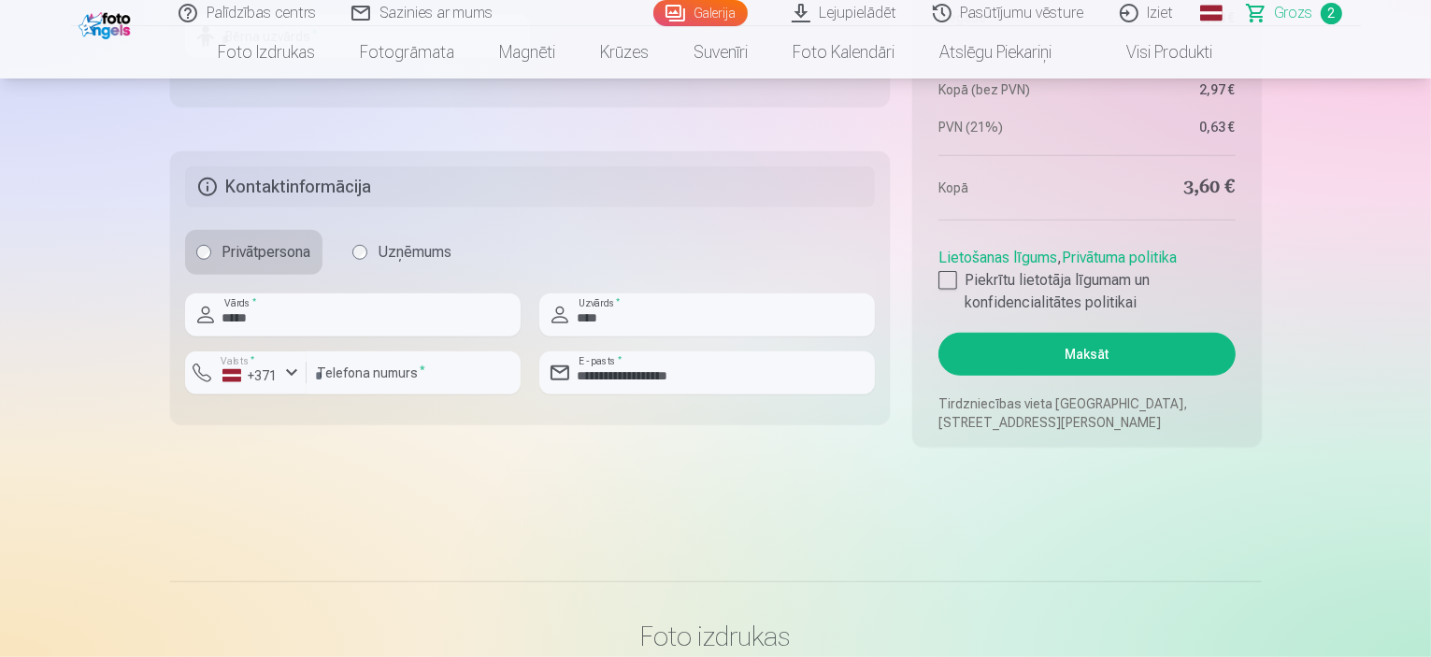
scroll to position [1309, 0]
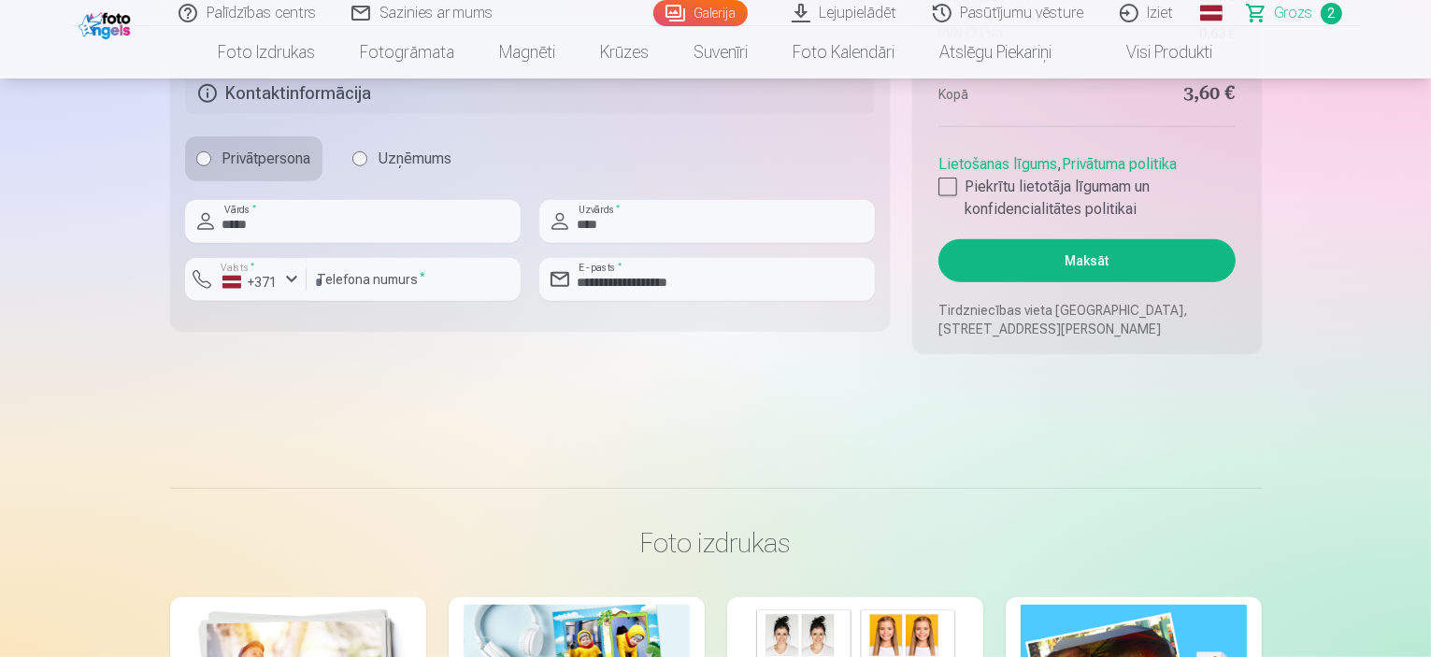
click at [1058, 274] on button "Maksāt" at bounding box center [1087, 260] width 296 height 43
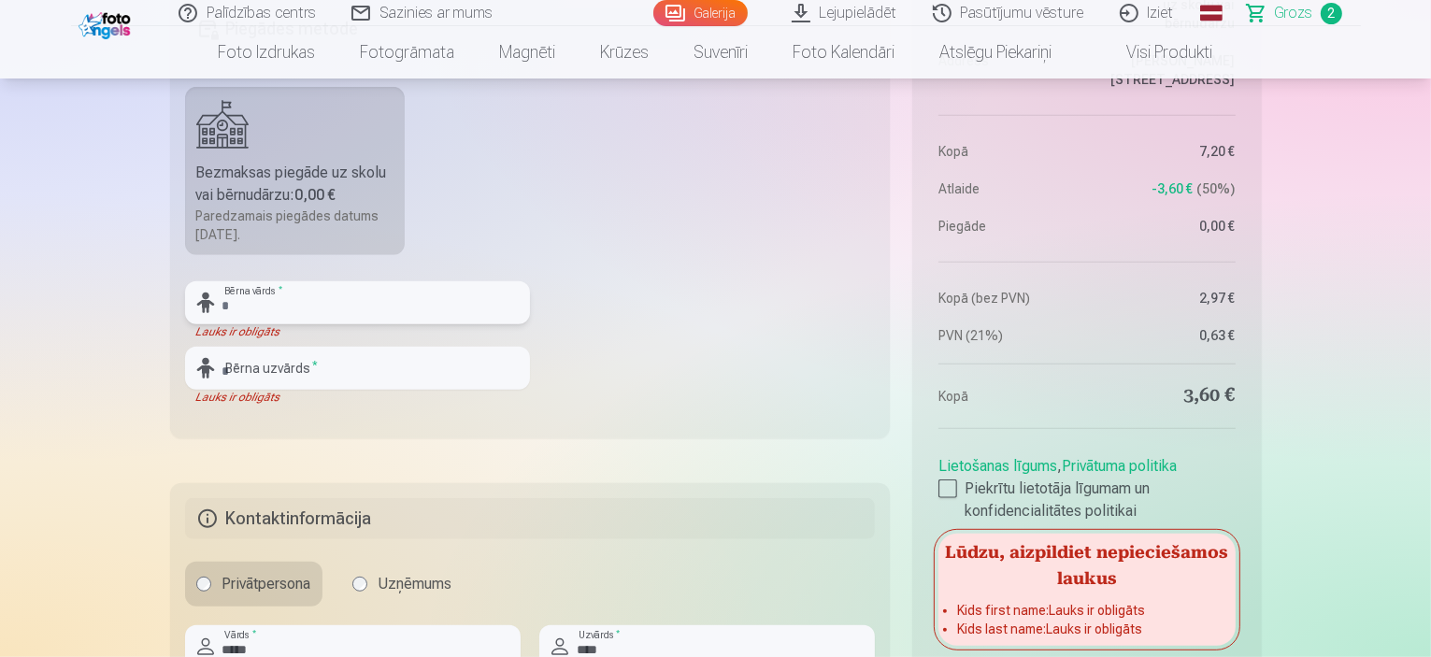
scroll to position [841, 0]
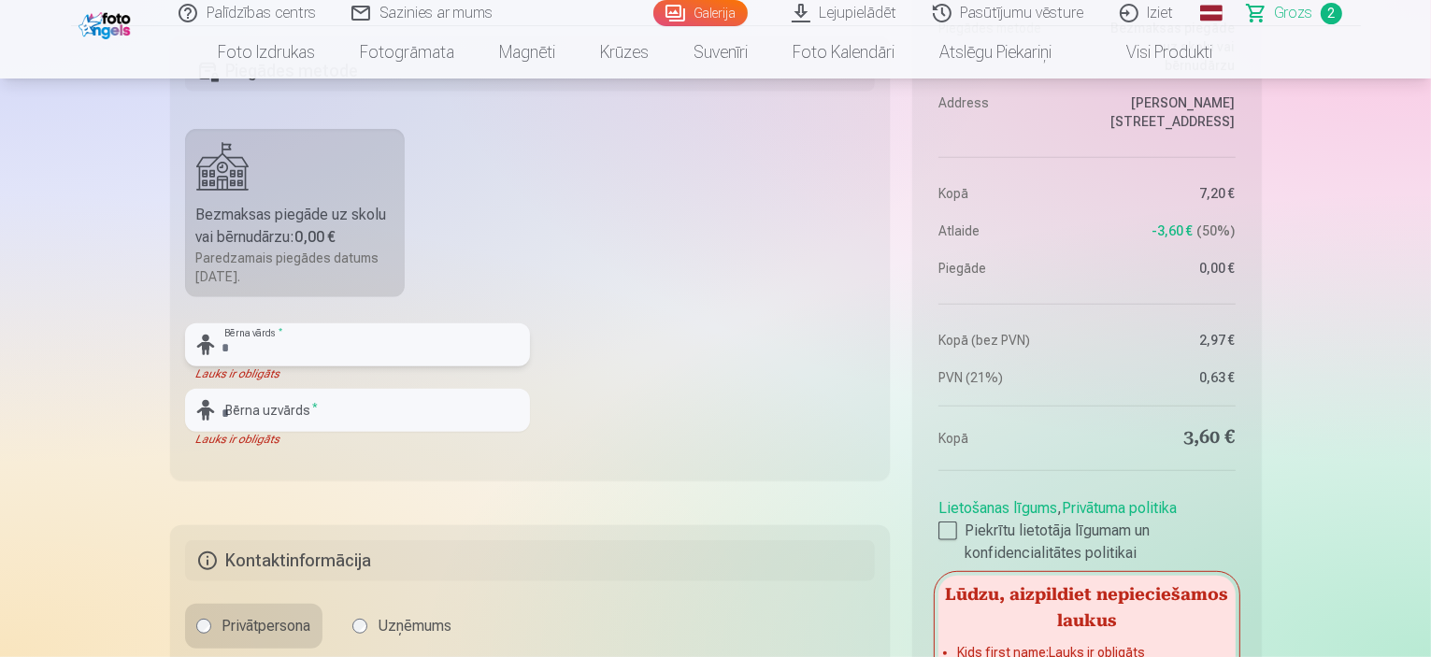
click at [265, 355] on input "text" at bounding box center [357, 344] width 345 height 43
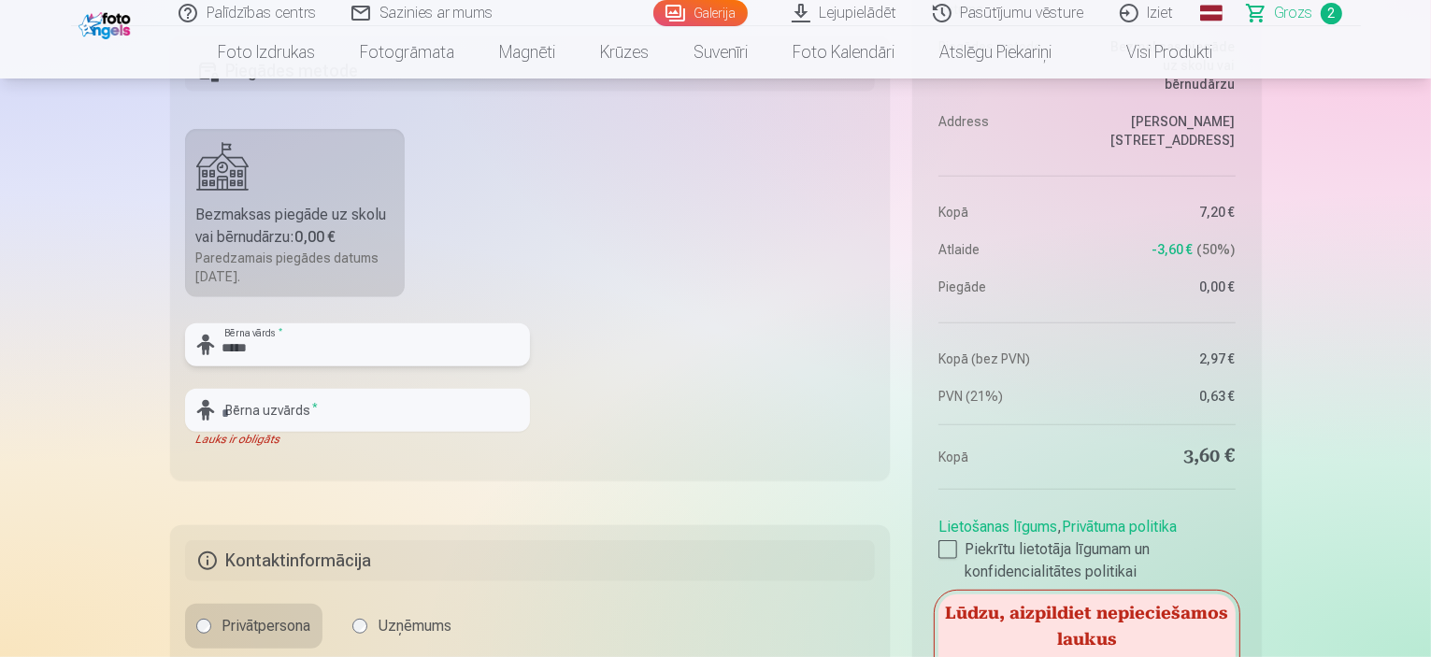
type input "*****"
click at [254, 411] on input "text" at bounding box center [357, 410] width 345 height 43
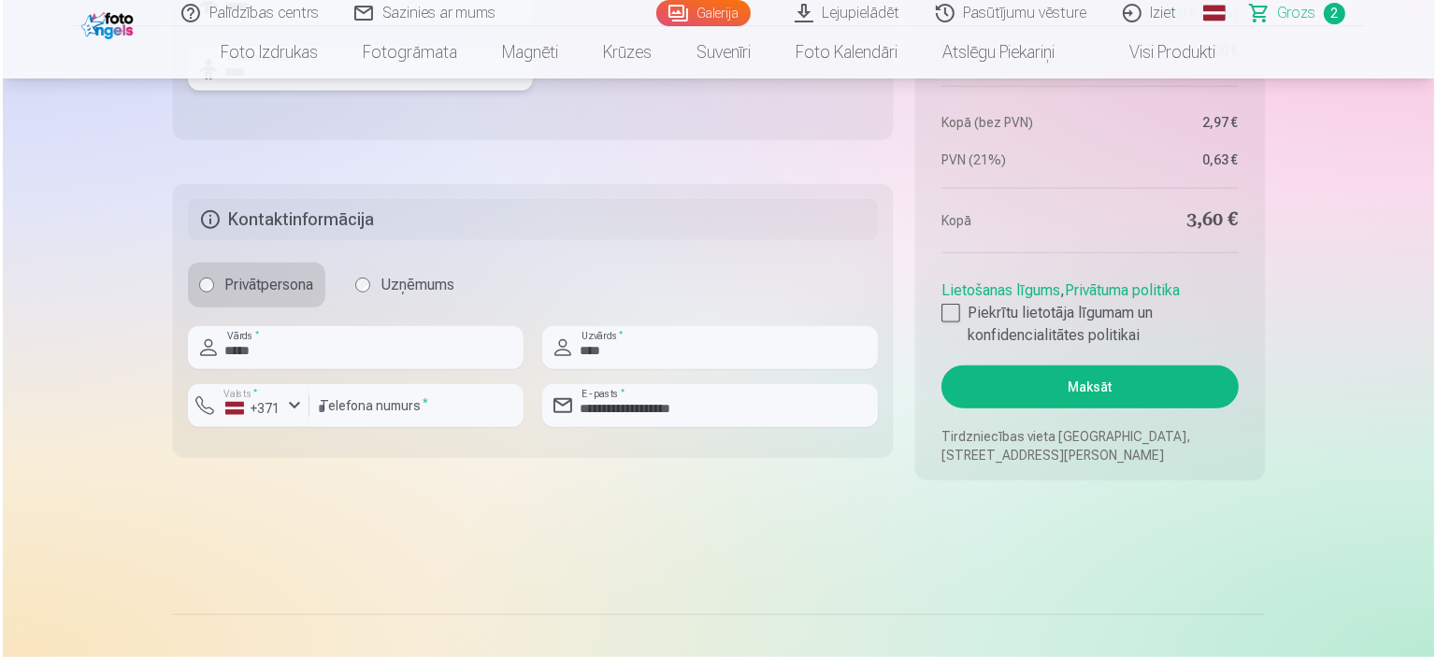
scroll to position [1215, 0]
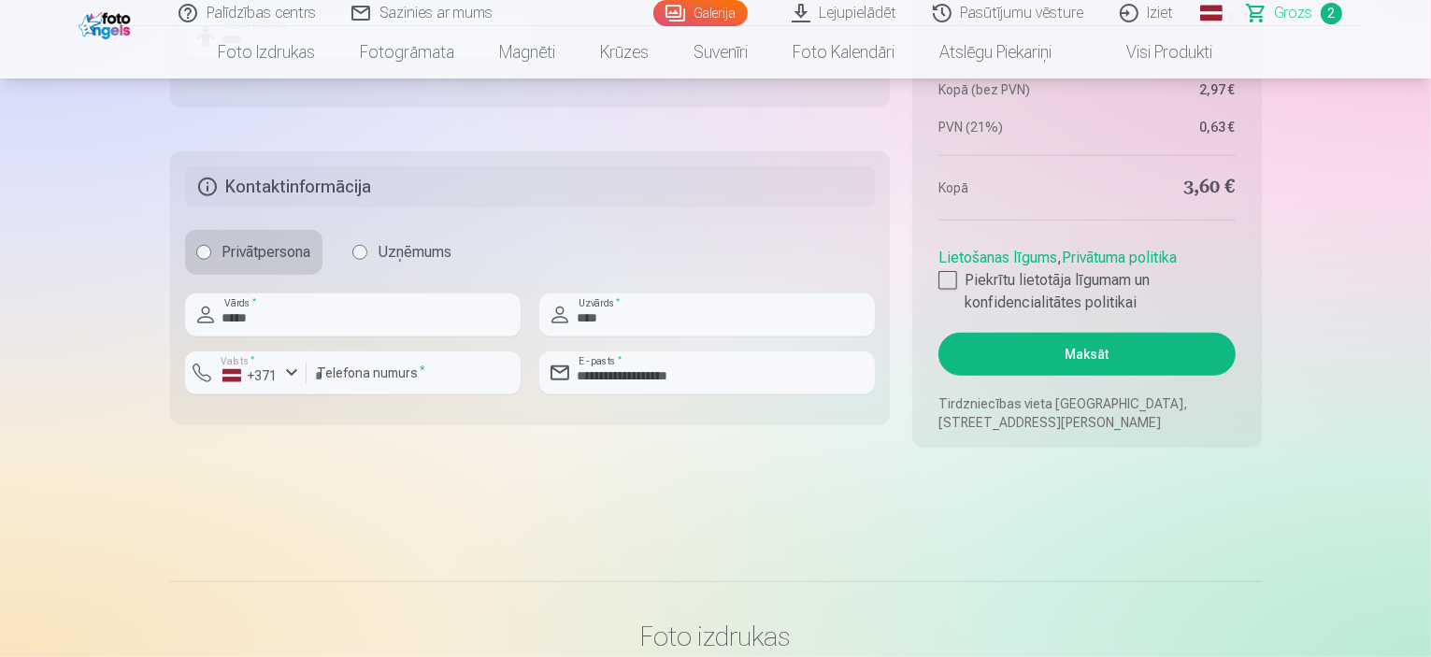
type input "****"
click at [1077, 356] on button "Maksāt" at bounding box center [1087, 354] width 296 height 43
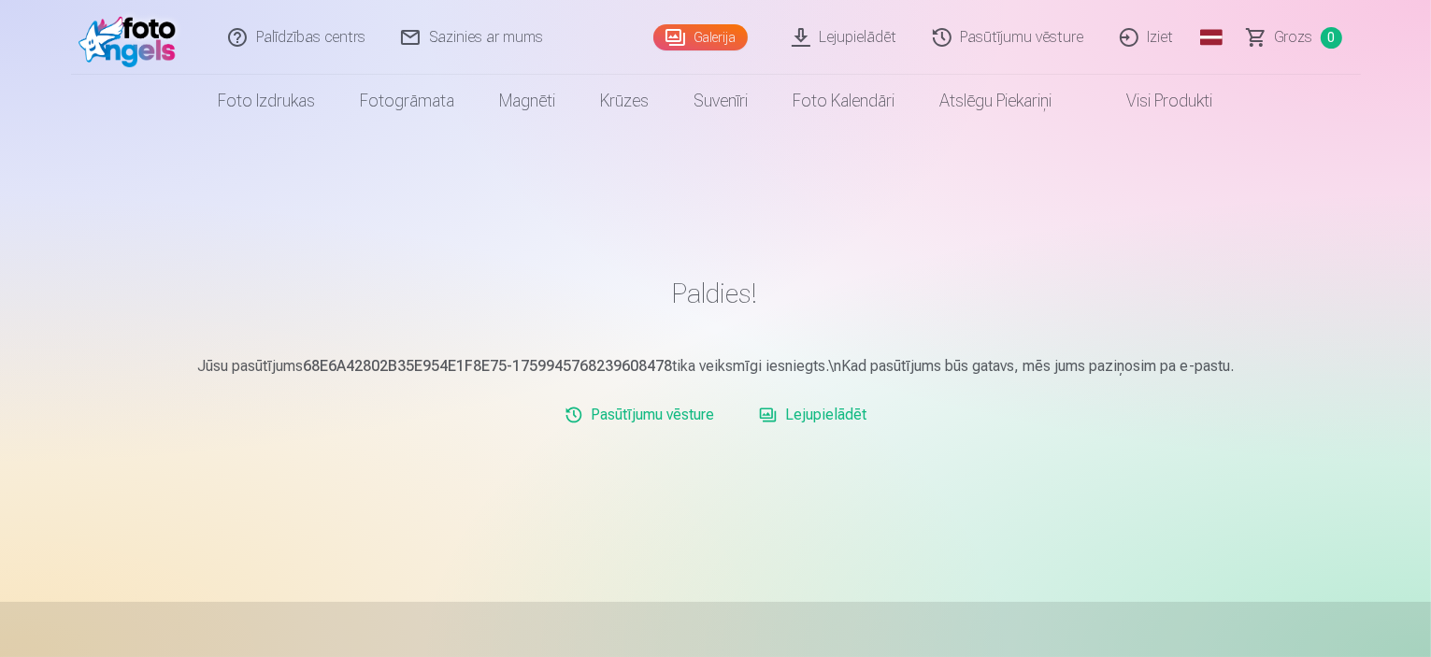
click at [1148, 32] on link "Iziet" at bounding box center [1148, 37] width 90 height 75
